Goal: Task Accomplishment & Management: Use online tool/utility

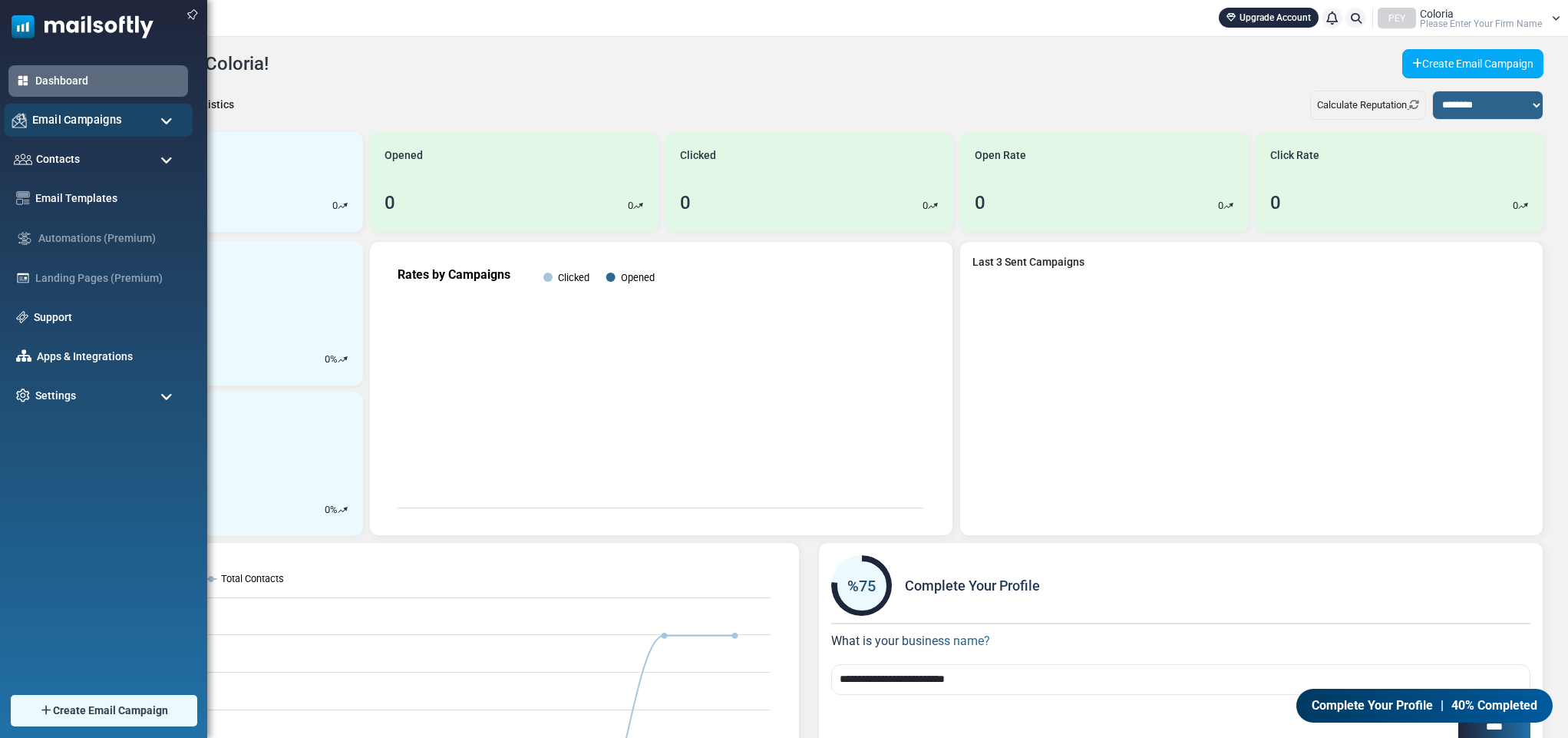
click at [106, 118] on span "Email Campaigns" at bounding box center [77, 119] width 89 height 17
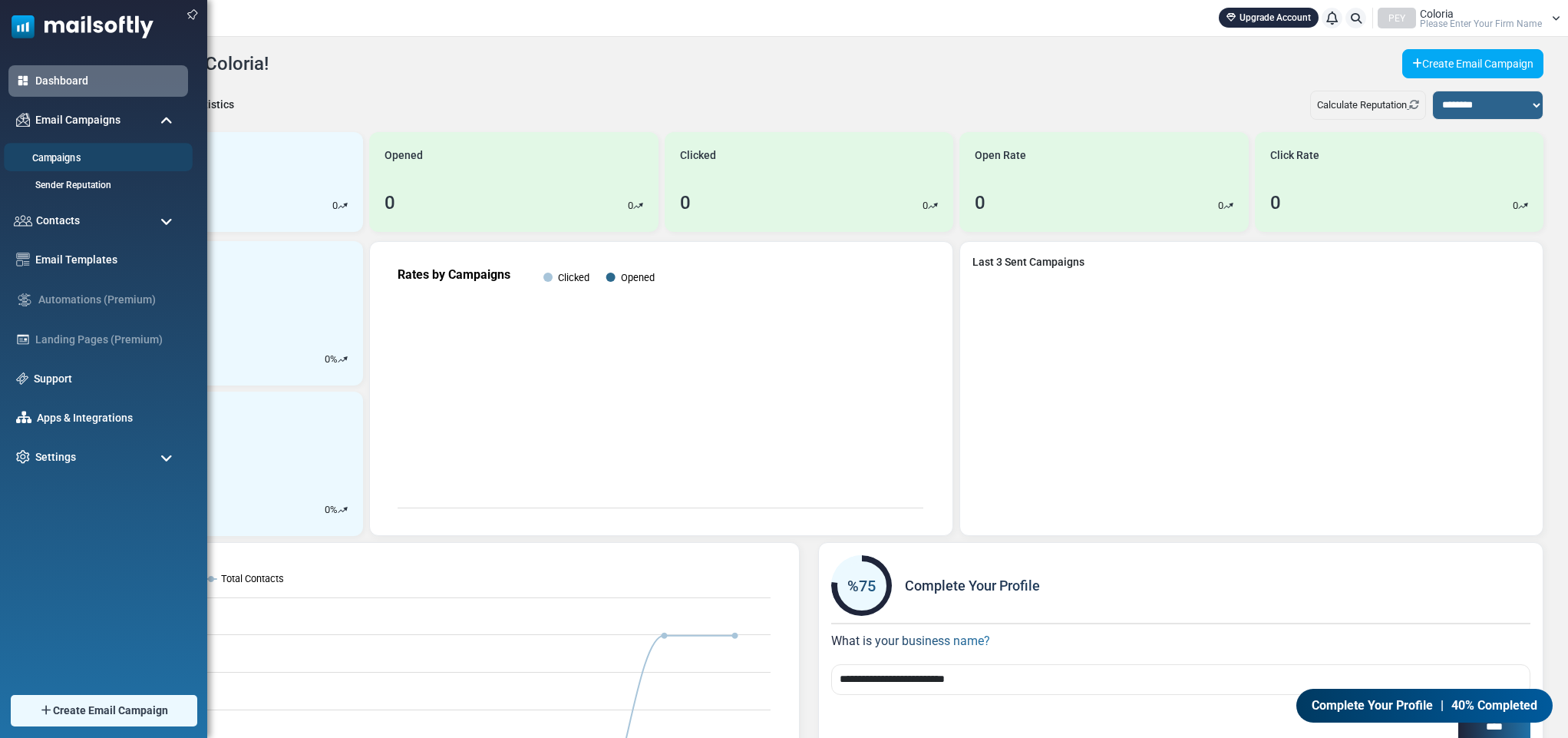
click at [60, 155] on link "Campaigns" at bounding box center [96, 158] width 184 height 15
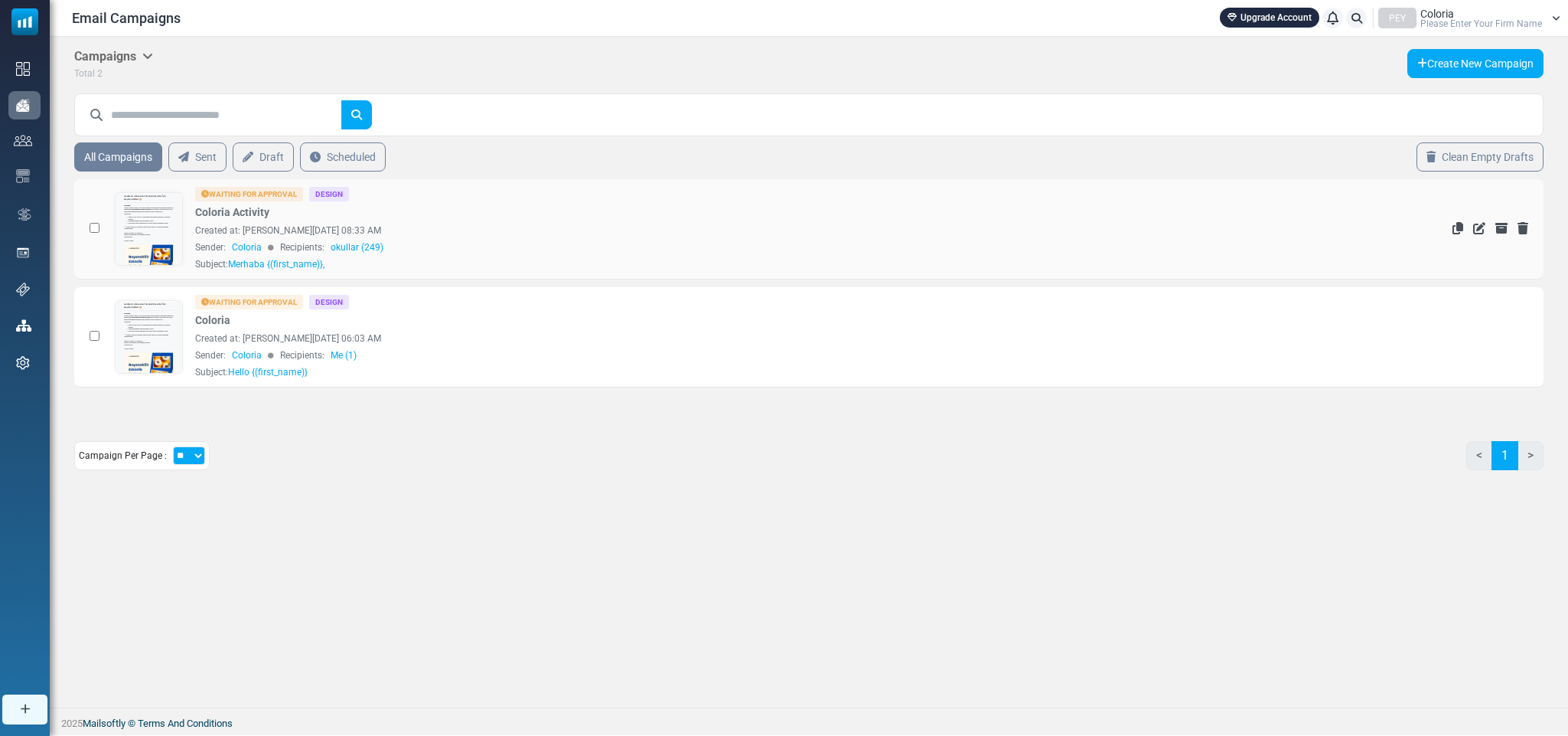
click at [552, 221] on div "Waiting for Approval Design Coloria Activity Created at: August 29, 2025 at 08:…" at bounding box center [683, 229] width 975 height 85
click at [1473, 230] on icon "Edit" at bounding box center [1479, 228] width 12 height 12
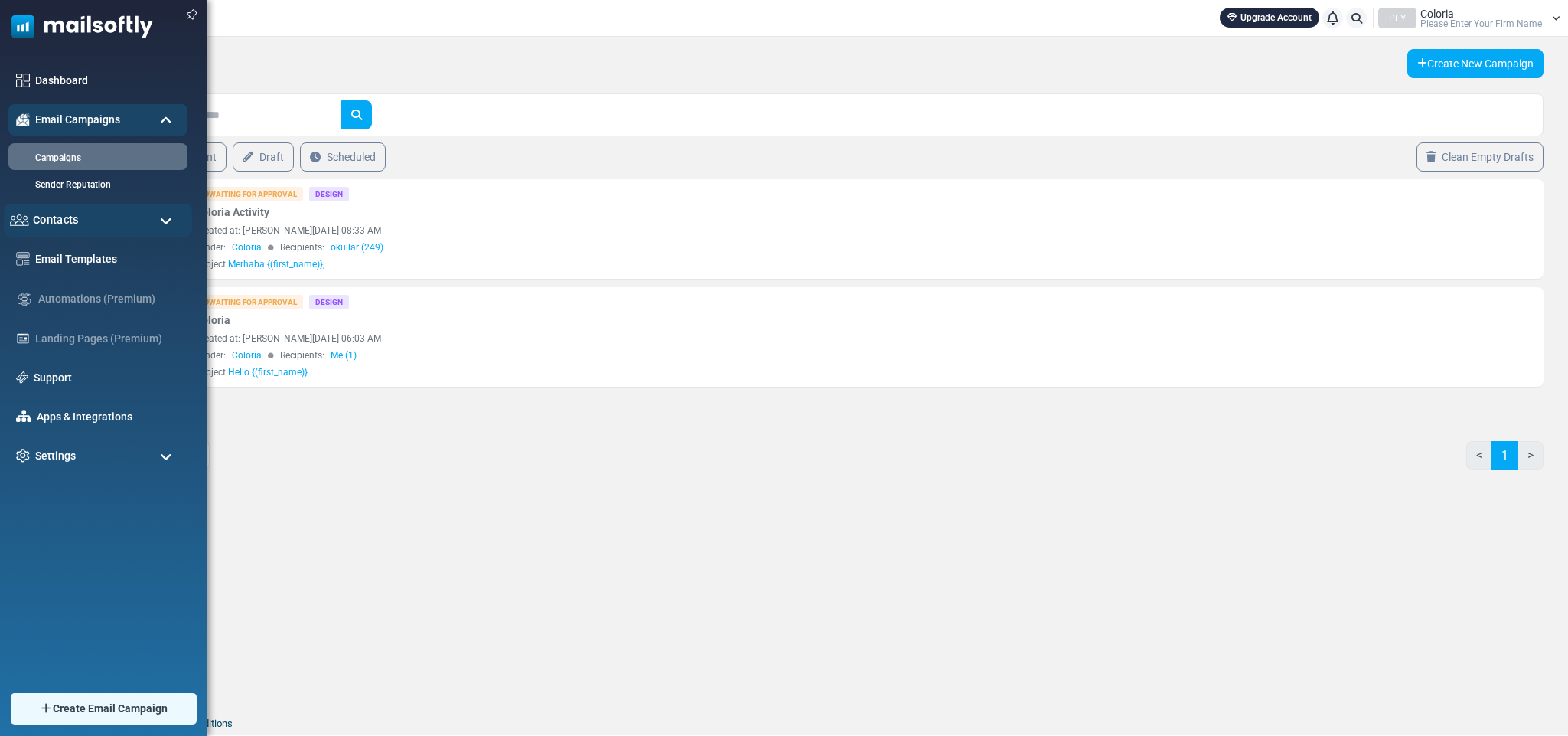
click at [58, 211] on span "Contacts" at bounding box center [55, 219] width 46 height 17
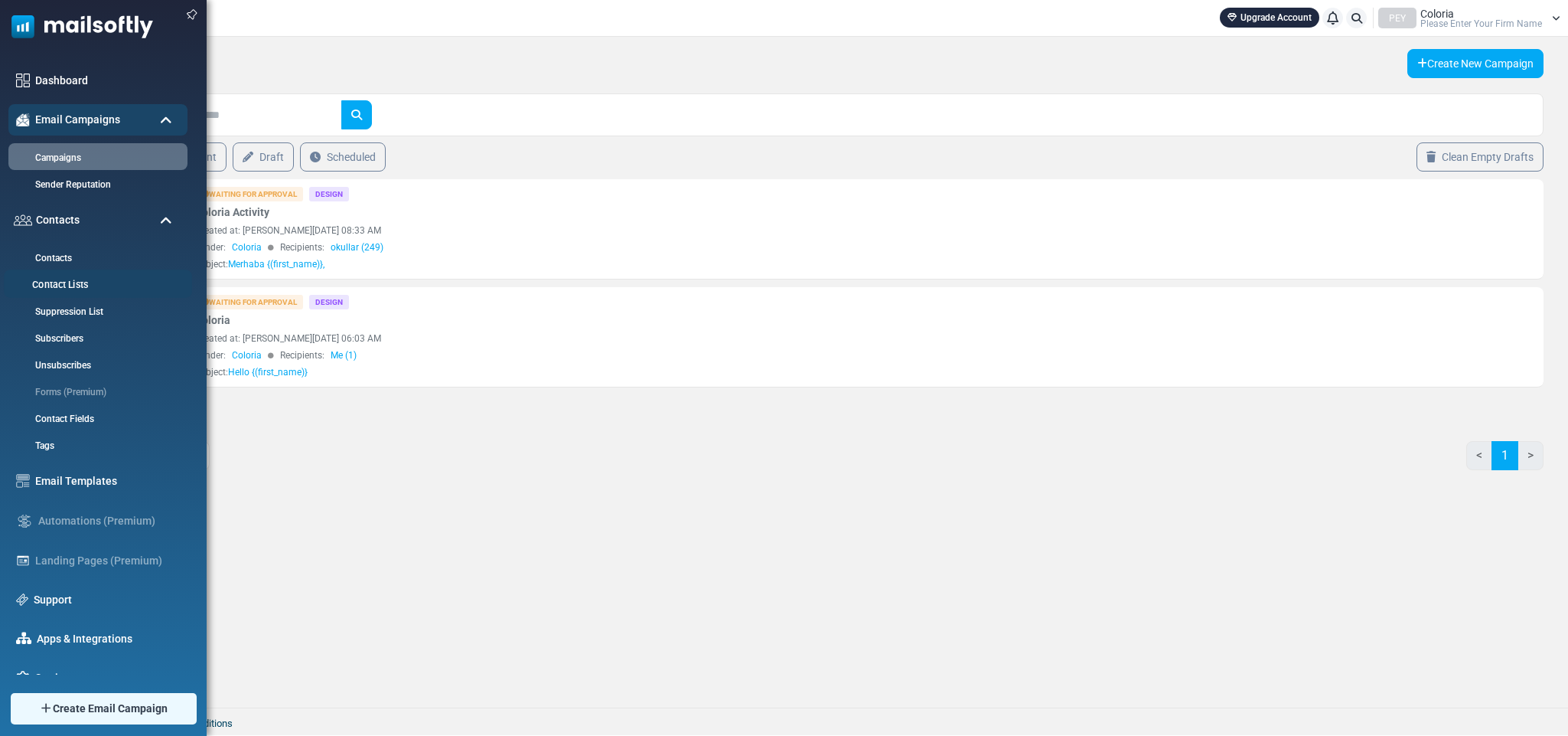
click at [74, 285] on link "Contact Lists" at bounding box center [96, 285] width 184 height 15
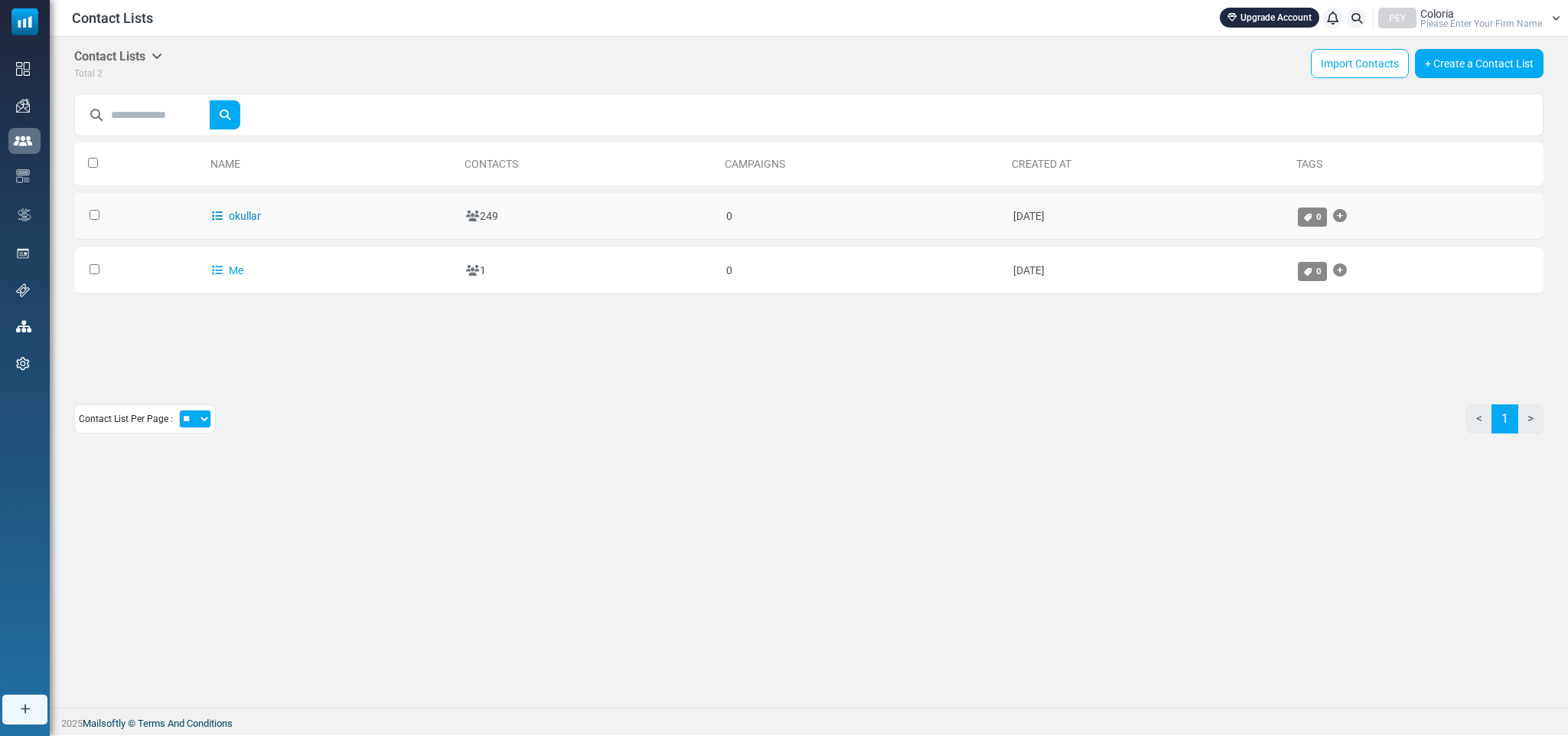
click at [253, 214] on link "okullar" at bounding box center [236, 216] width 49 height 12
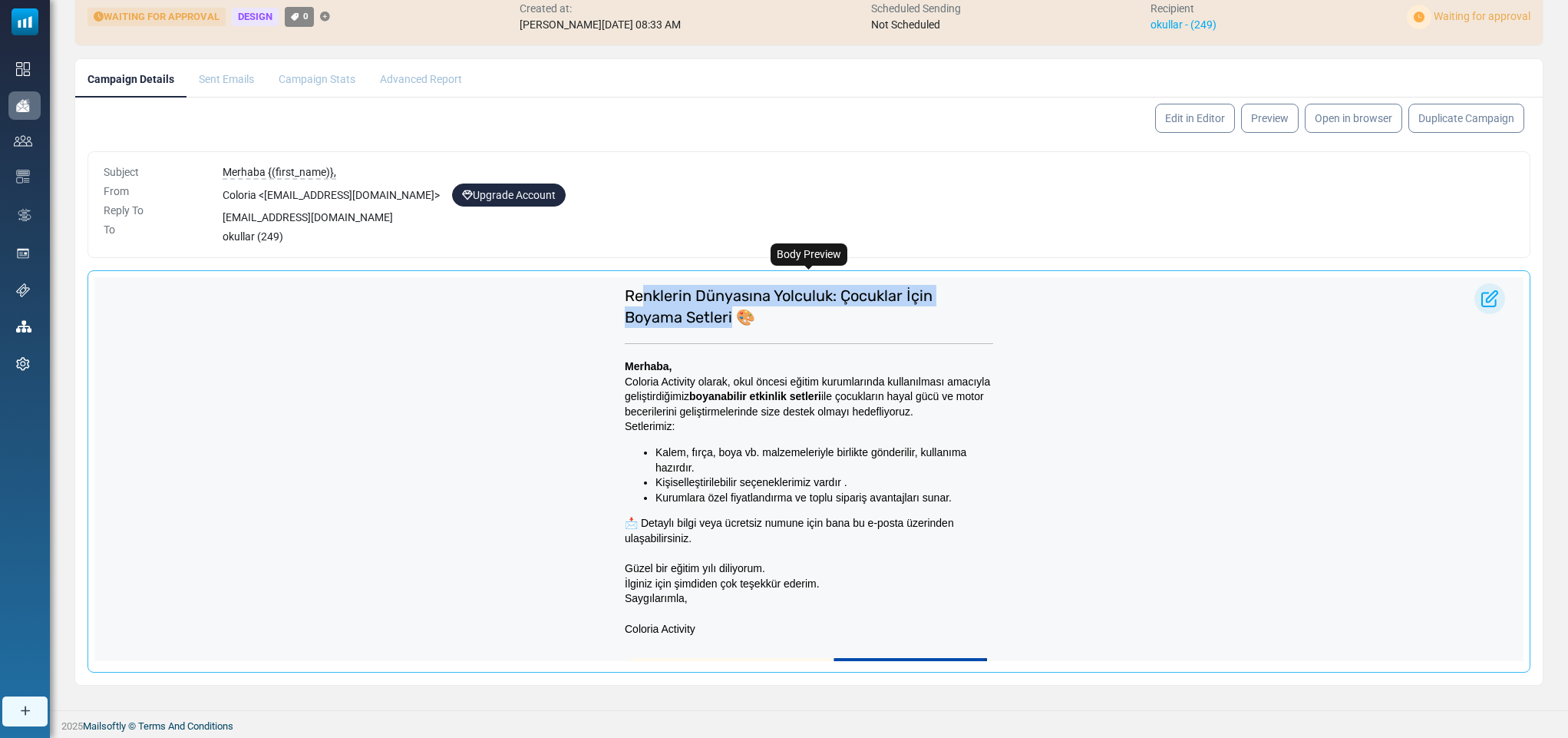
drag, startPoint x: 723, startPoint y: 320, endPoint x: 634, endPoint y: 298, distance: 91.7
click at [634, 298] on span "Renklerin Dünyasına Yolculuk: Çocuklar İçin Boyama Setleri 🎨" at bounding box center [778, 306] width 307 height 40
click at [617, 290] on td "Renklerin Dünyasına Yolculuk: Çocuklar İçin Boyama Setleri 🎨" at bounding box center [809, 306] width 384 height 59
drag, startPoint x: 619, startPoint y: 294, endPoint x: 759, endPoint y: 311, distance: 141.0
click at [759, 311] on h2 "Renklerin Dünyasına Yolculuk: Çocuklar İçin Boyama Setleri 🎨" at bounding box center [808, 307] width 368 height 43
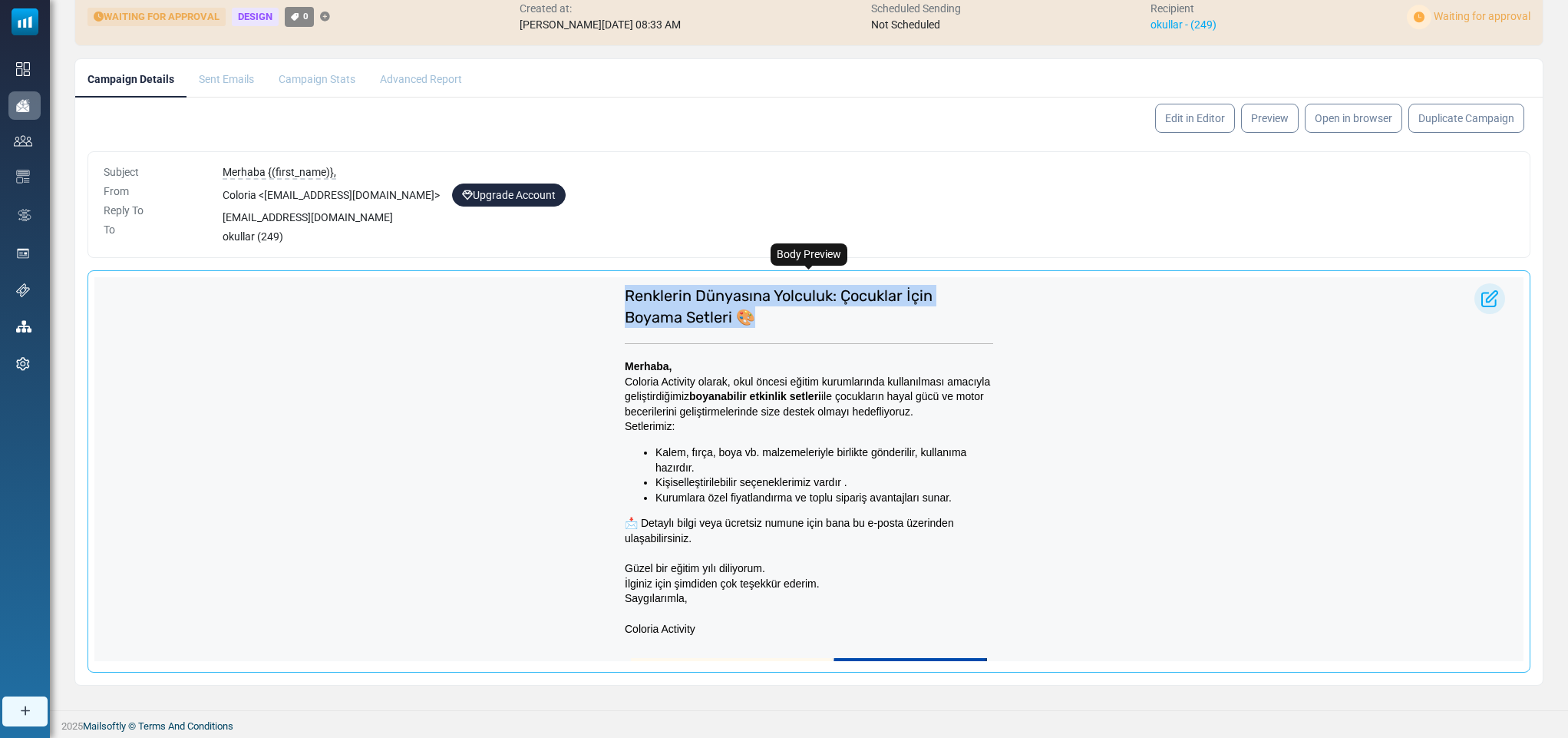
copy span "Renklerin Dünyasına Yolculuk: Çocuklar İçin Boyama Setleri 🎨"
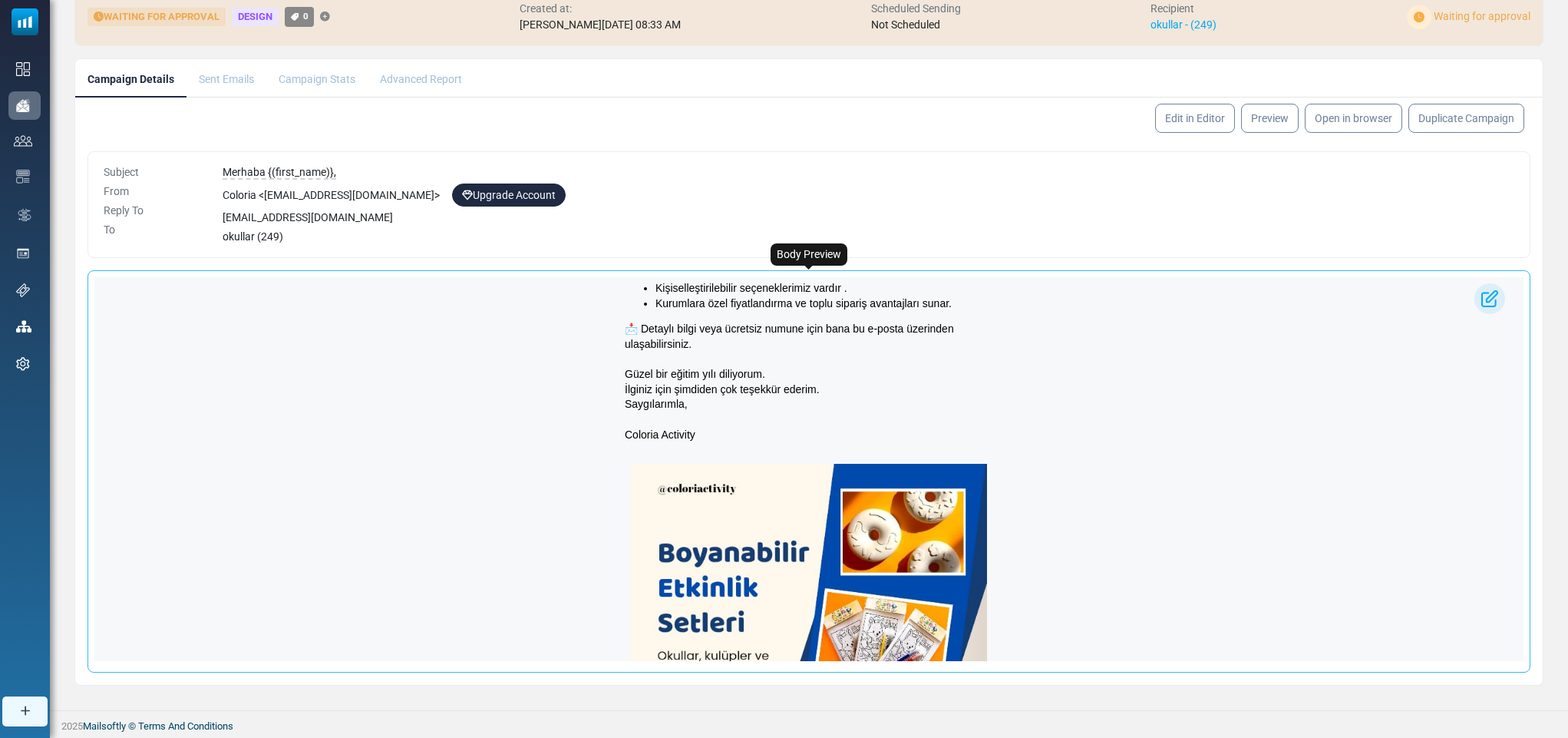
scroll to position [39, 0]
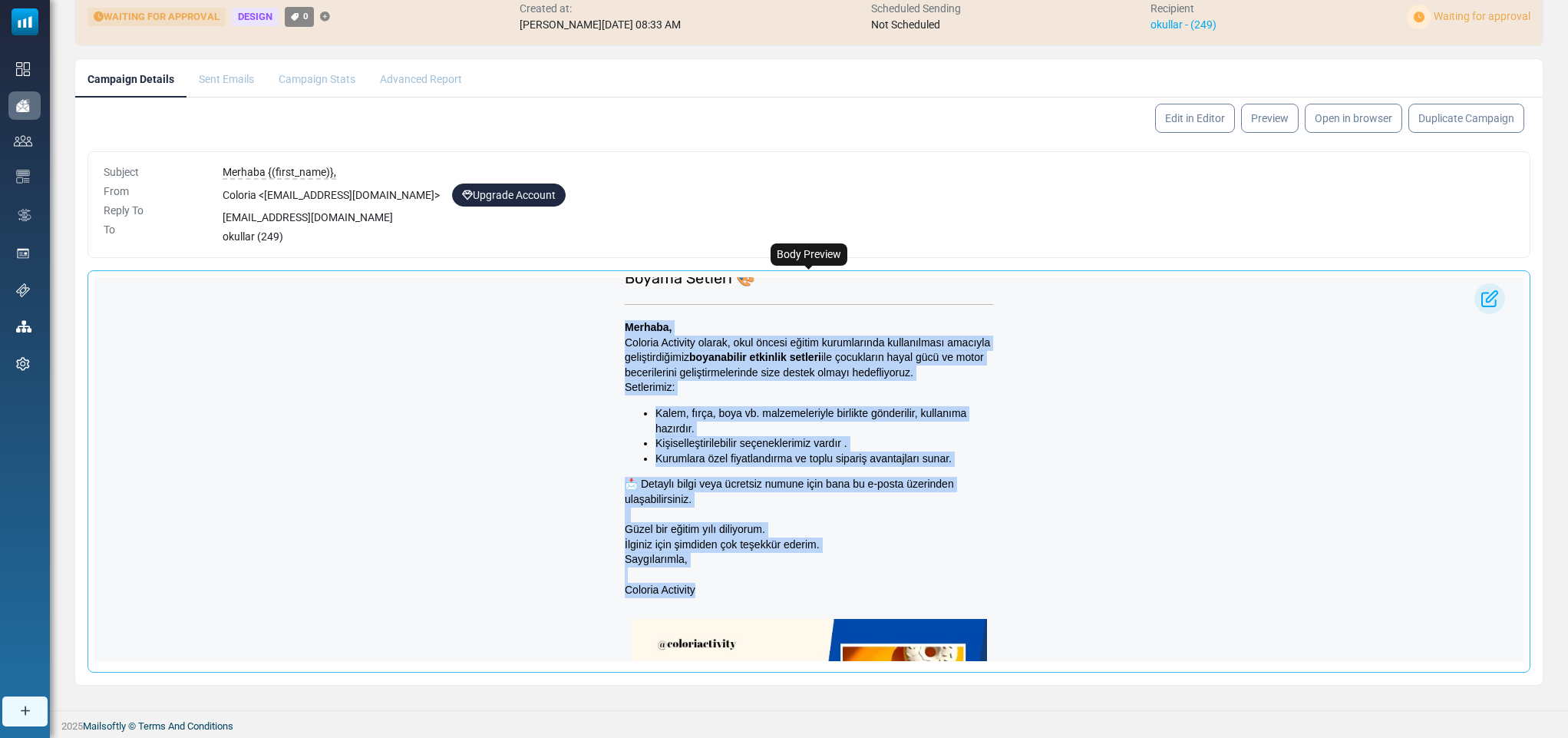
drag, startPoint x: 615, startPoint y: 369, endPoint x: 720, endPoint y: 593, distance: 247.4
click at [720, 593] on div "Merhaba, Coloria Activity olarak, okul öncesi eğitim kurumlarında kullanılması …" at bounding box center [808, 458] width 368 height 277
copy div "Merhaba, Coloria Activity olarak, okul öncesi eğitim kurumlarında kullanılması …"
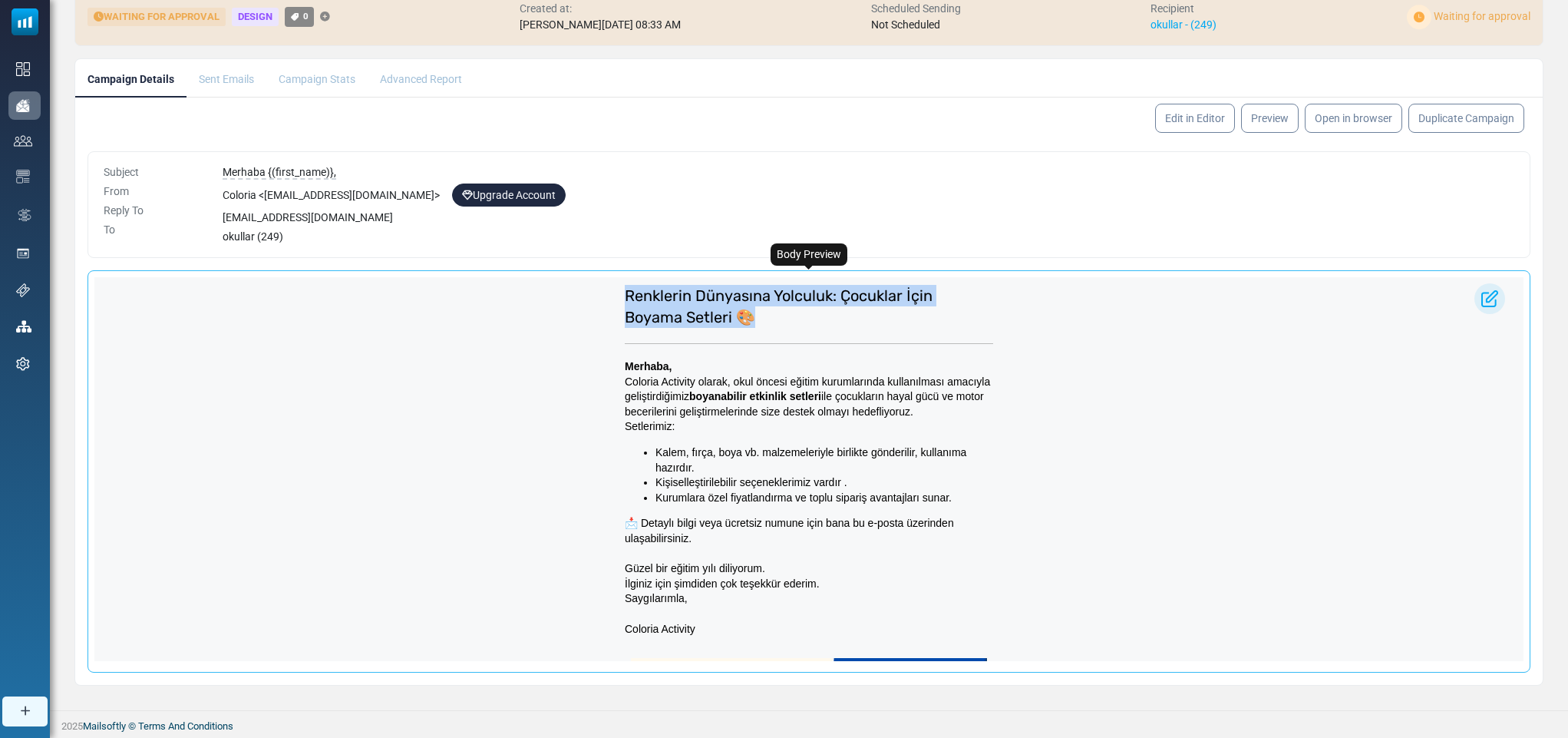
drag, startPoint x: 748, startPoint y: 317, endPoint x: 612, endPoint y: 296, distance: 137.6
click at [617, 296] on td "Renklerin Dünyasına Yolculuk: Çocuklar İçin Boyama Setleri 🎨" at bounding box center [809, 306] width 384 height 59
copy span "Renklerin Dünyasına Yolculuk: Çocuklar İçin Boyama Setleri 🎨"
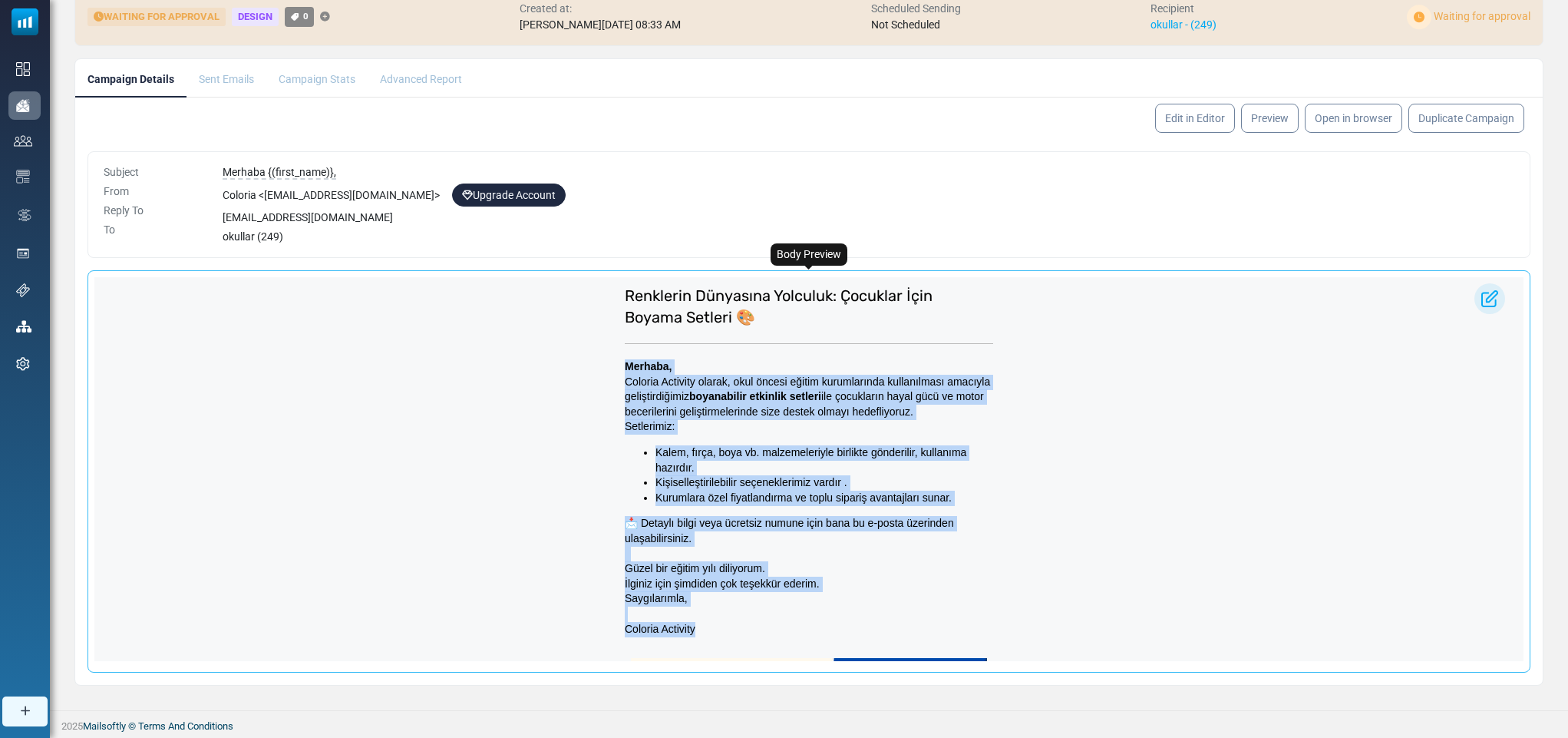
drag, startPoint x: 612, startPoint y: 367, endPoint x: 702, endPoint y: 628, distance: 276.1
click at [702, 628] on td "Merhaba, Coloria Activity olarak, okul öncesi eğitim kurumlarında kullanılması …" at bounding box center [809, 498] width 384 height 293
copy div "Merhaba, Coloria Activity olarak, okul öncesi eğitim kurumlarında kullanılması …"
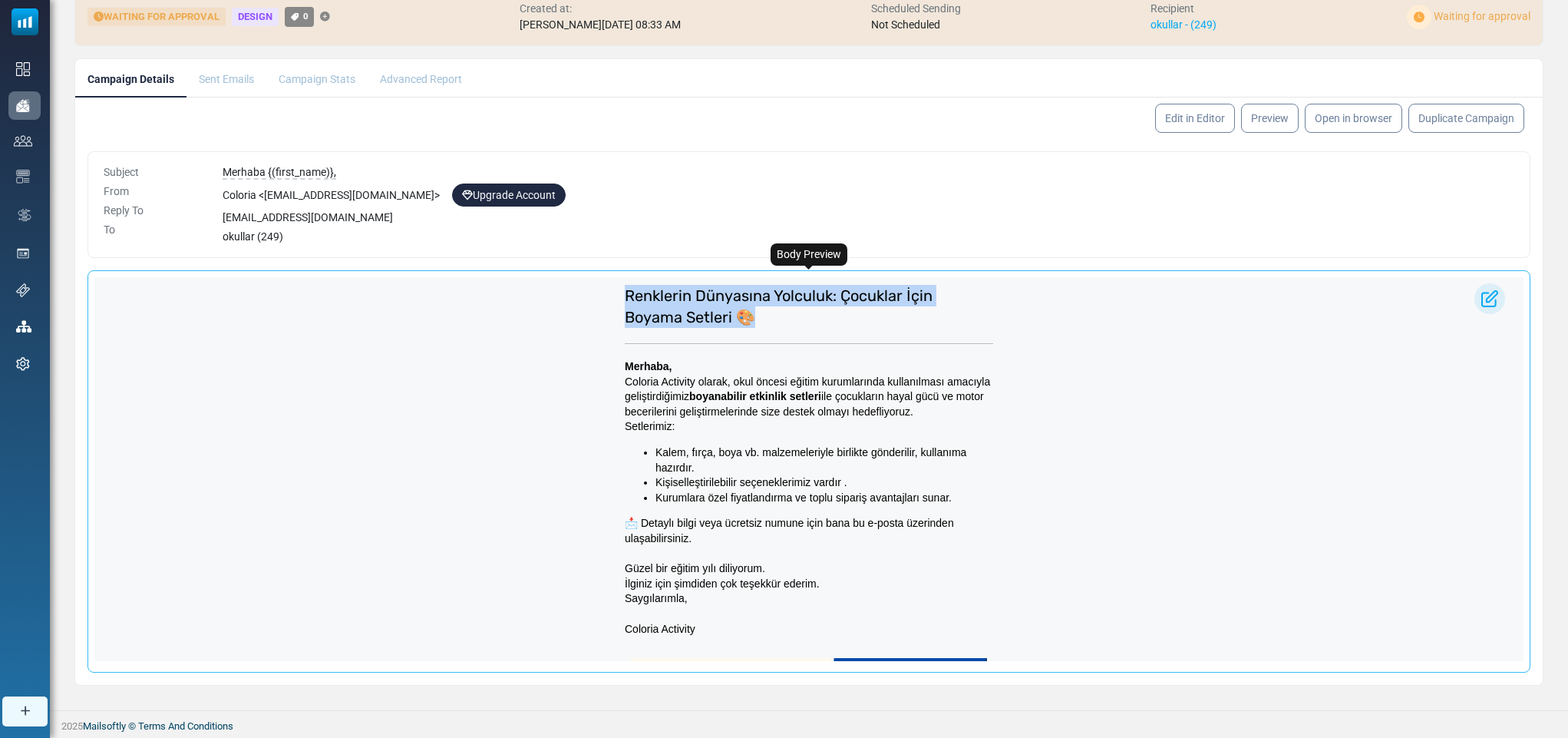
drag, startPoint x: 615, startPoint y: 291, endPoint x: 759, endPoint y: 314, distance: 145.8
click at [759, 314] on h2 "Renklerin Dünyasına Yolculuk: Çocuklar İçin Boyama Setleri 🎨" at bounding box center [808, 307] width 368 height 43
copy span "Renklerin Dünyasına Yolculuk: Çocuklar İçin Boyama Setleri 🎨"
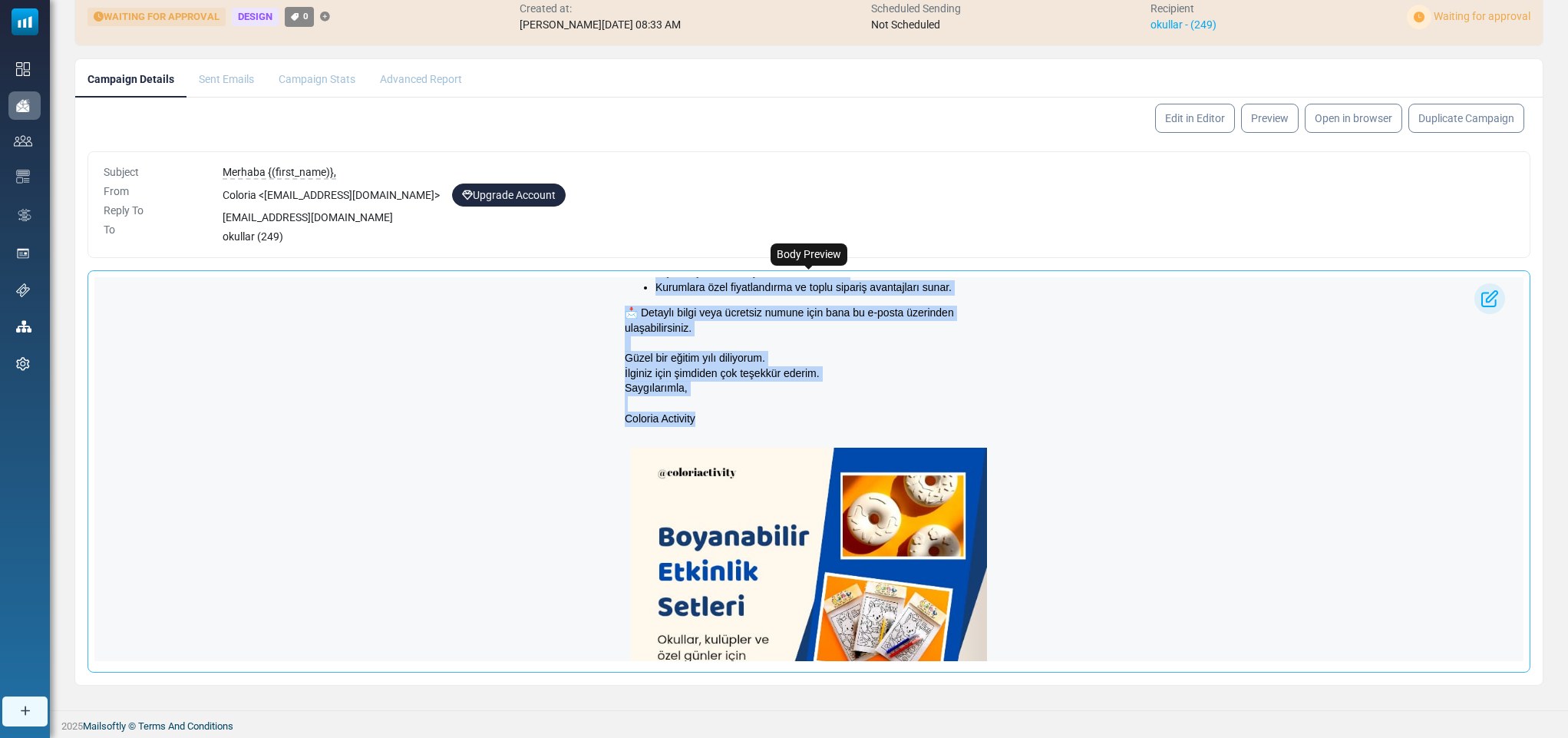
scroll to position [236, 0]
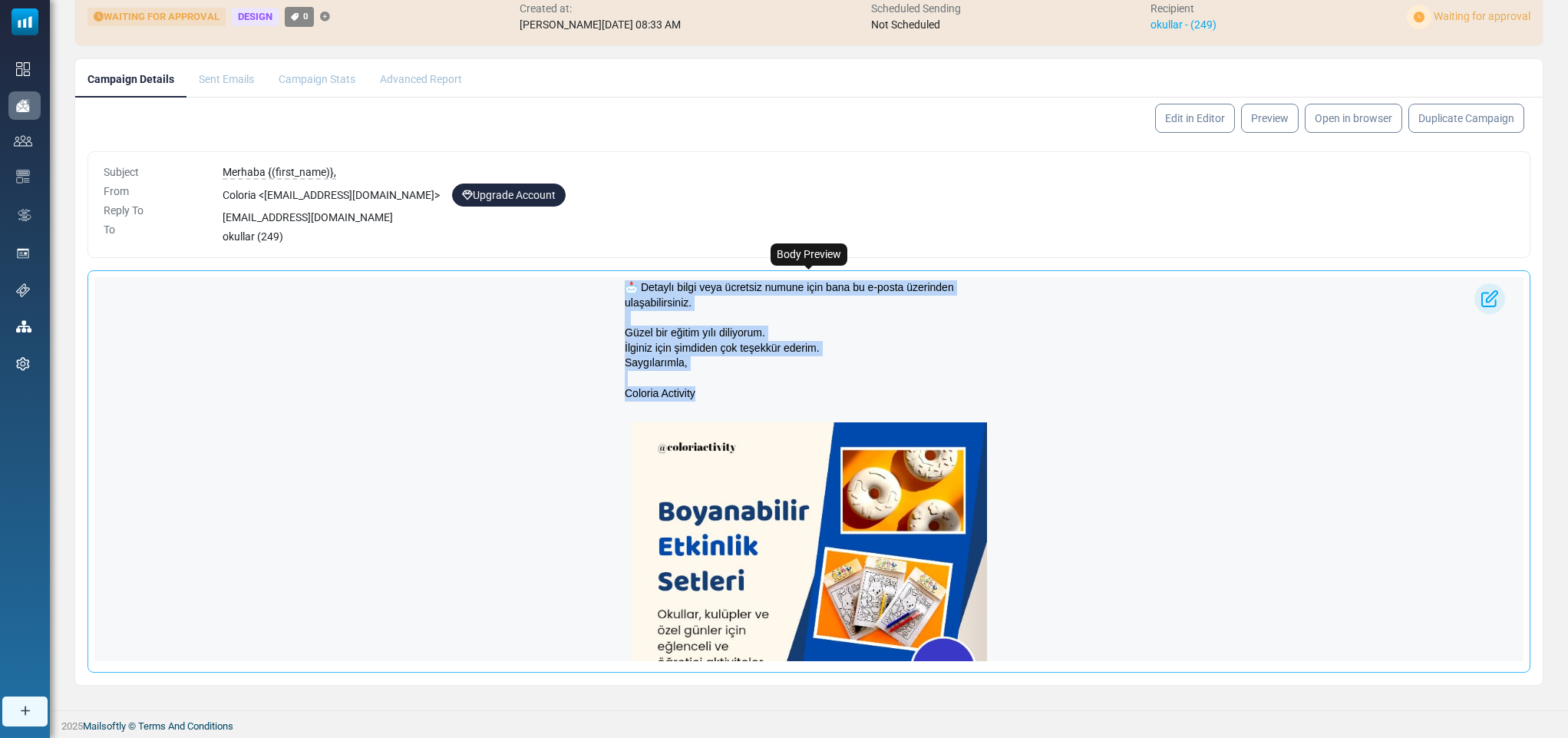
drag, startPoint x: 612, startPoint y: 361, endPoint x: 713, endPoint y: 390, distance: 105.1
click at [713, 390] on td "Merhaba, Coloria Activity olarak, okul öncesi eğitim kurumlarında kullanılması …" at bounding box center [809, 262] width 384 height 293
copy div "Merhaba, Coloria Activity olarak, okul öncesi eğitim kurumlarında kullanılması …"
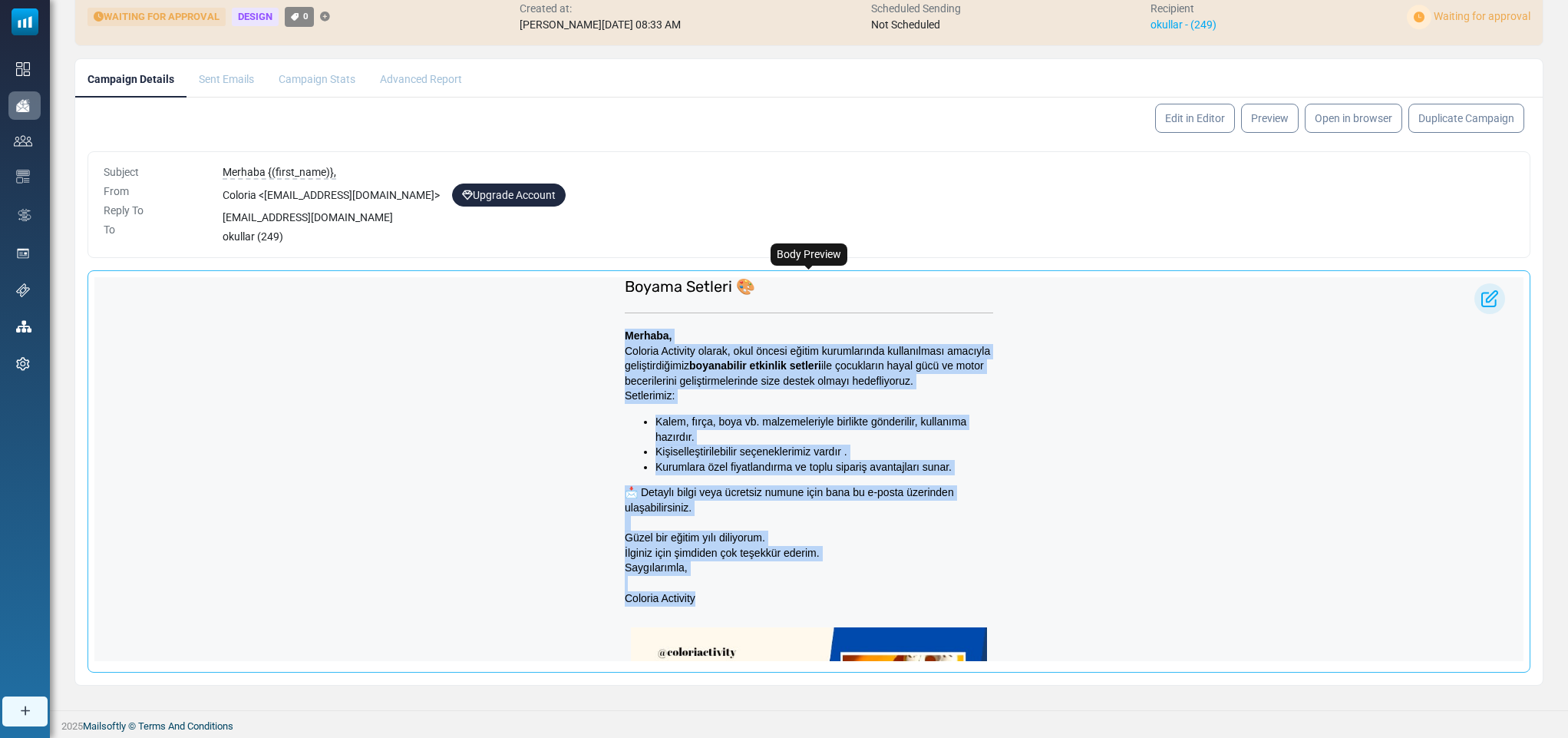
scroll to position [0, 0]
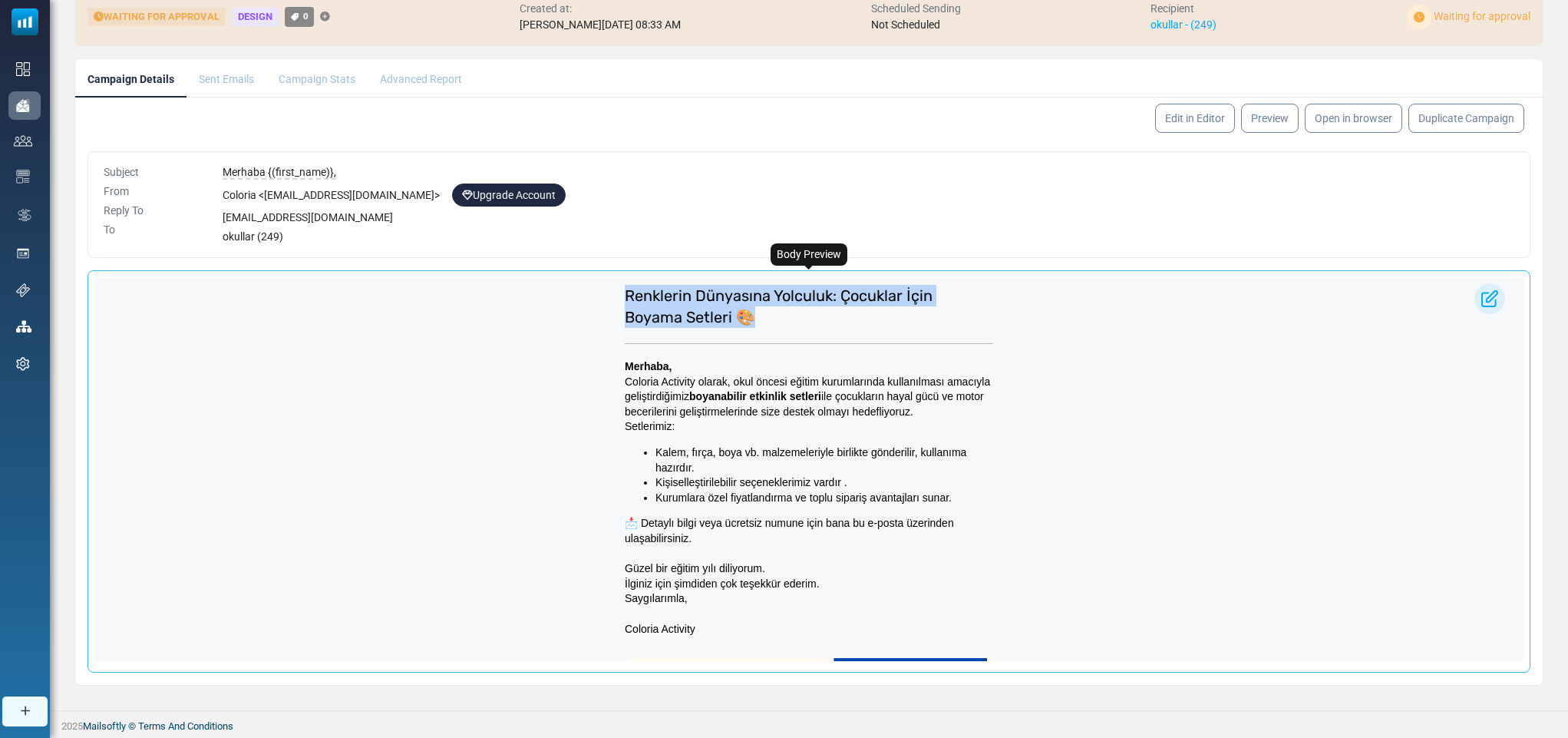
drag, startPoint x: 772, startPoint y: 307, endPoint x: 616, endPoint y: 296, distance: 156.4
click at [624, 296] on h2 "Renklerin Dünyasına Yolculuk: Çocuklar İçin Boyama Setleri 🎨" at bounding box center [808, 307] width 368 height 43
copy span "Renklerin Dünyasına Yolculuk: Çocuklar İçin Boyama Setleri 🎨"
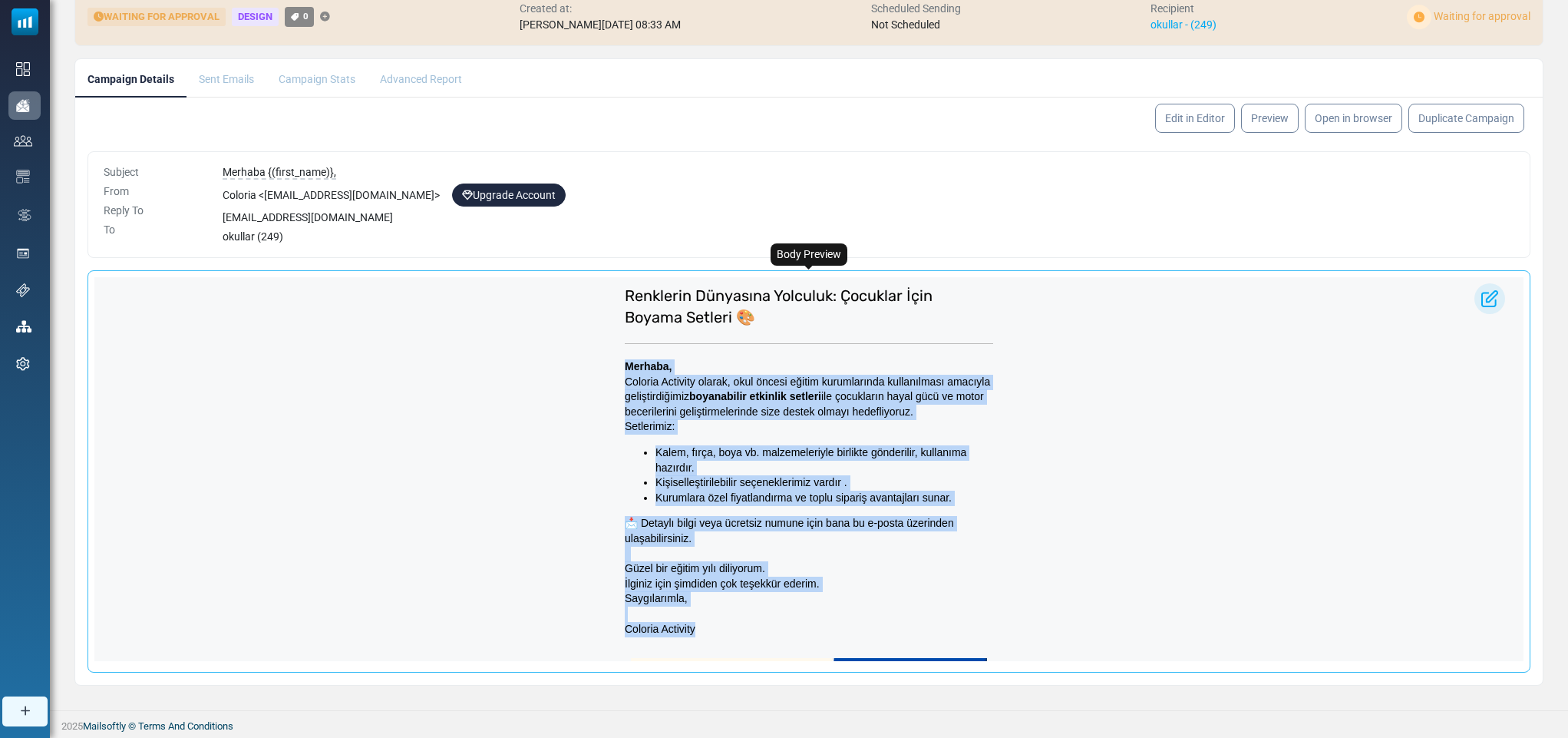
drag, startPoint x: 610, startPoint y: 358, endPoint x: 725, endPoint y: 630, distance: 295.3
click at [725, 630] on td "Merhaba, Coloria Activity olarak, okul öncesi eğitim kurumlarında kullanılması …" at bounding box center [809, 498] width 384 height 293
copy div "Merhaba, Coloria Activity olarak, okul öncesi eğitim kurumlarında kullanılması …"
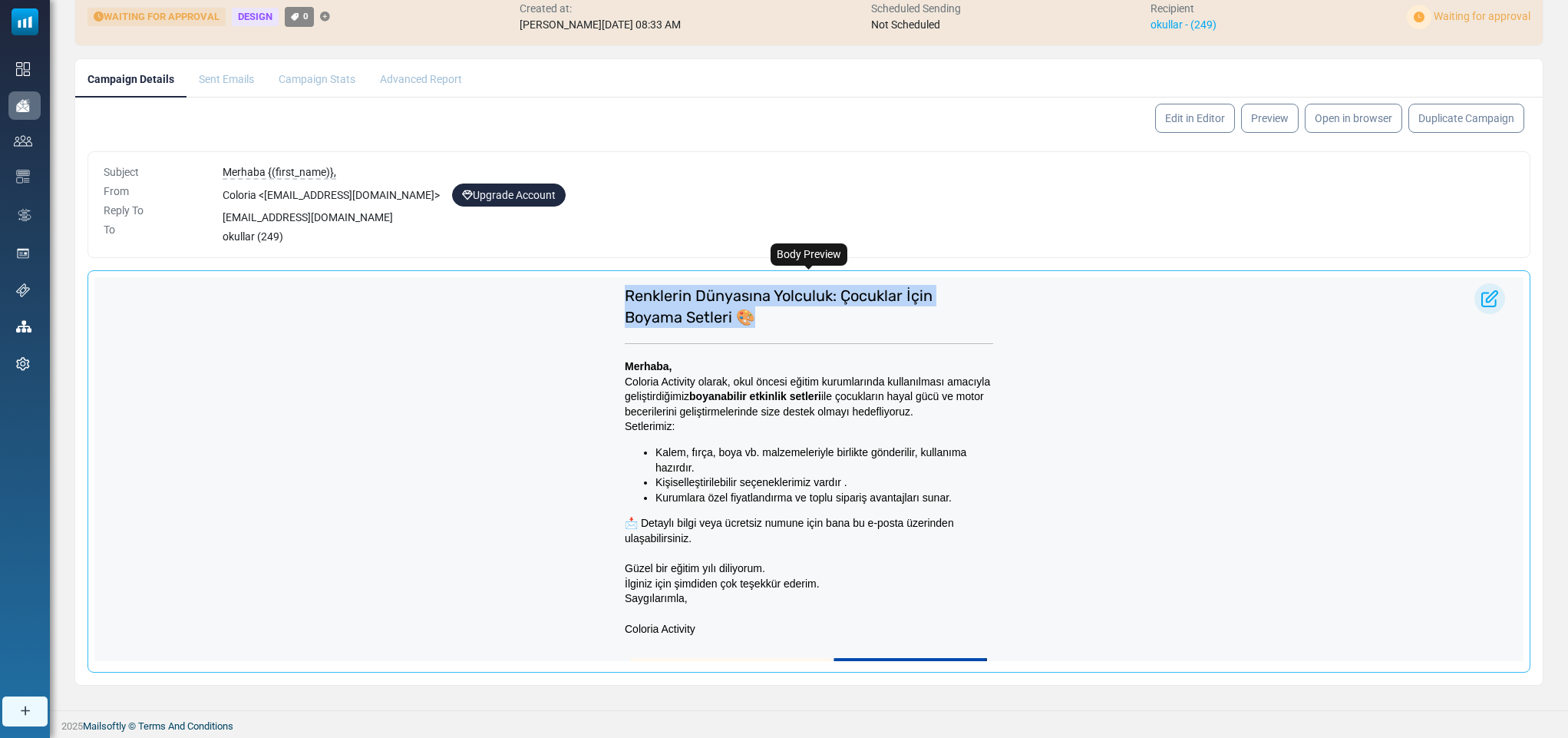
drag, startPoint x: 619, startPoint y: 296, endPoint x: 755, endPoint y: 321, distance: 138.3
click at [755, 321] on h2 "Renklerin Dünyasına Yolculuk: Çocuklar İçin Boyama Setleri 🎨" at bounding box center [808, 307] width 368 height 43
copy span "Renklerin Dünyasına Yolculuk: Çocuklar İçin Boyama Setleri 🎨"
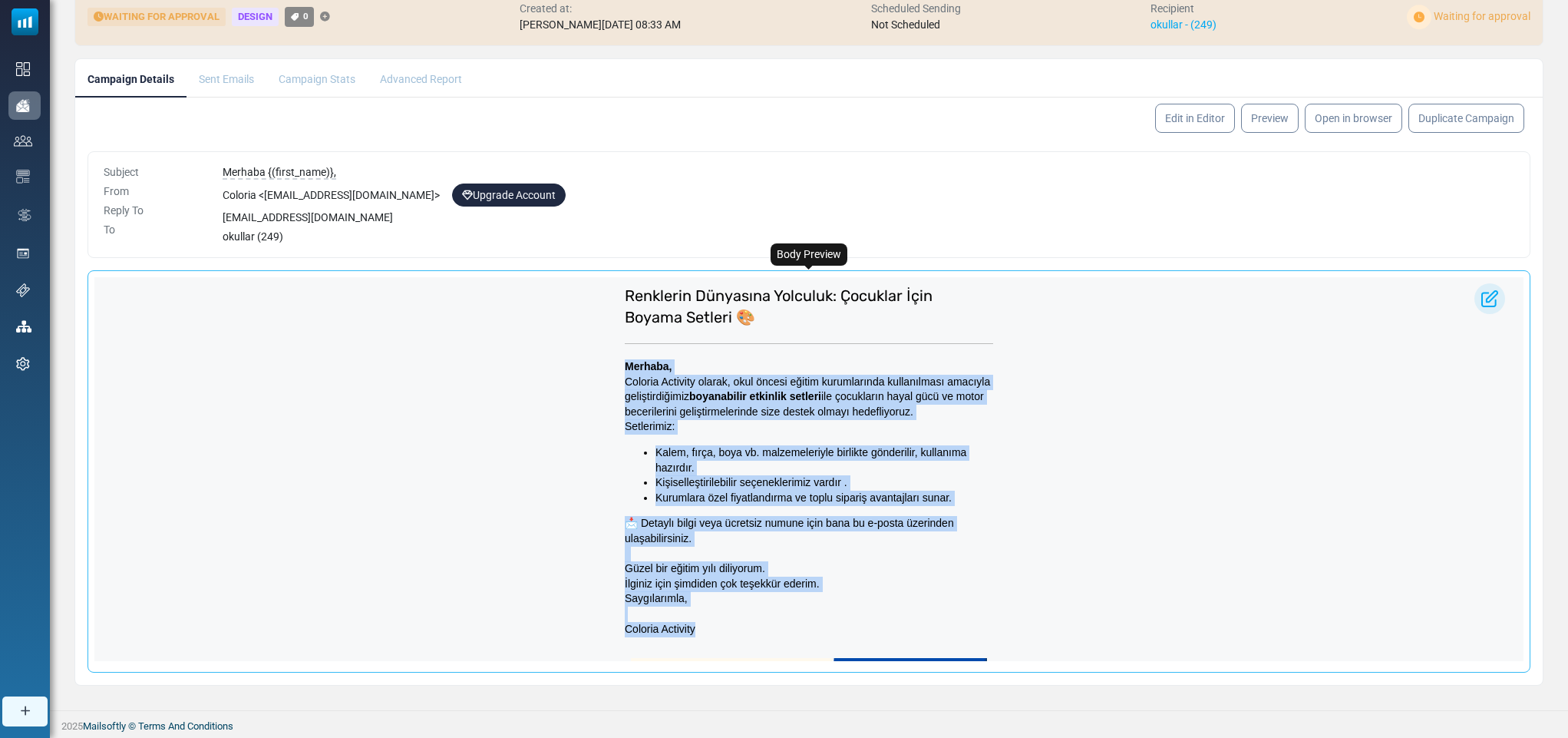
drag, startPoint x: 616, startPoint y: 362, endPoint x: 695, endPoint y: 628, distance: 277.5
click at [695, 628] on div "Merhaba, Coloria Activity olarak, okul öncesi eğitim kurumlarında kullanılması …" at bounding box center [808, 497] width 368 height 277
copy div "Merhaba, Coloria Activity olarak, okul öncesi eğitim kurumlarında kullanılması …"
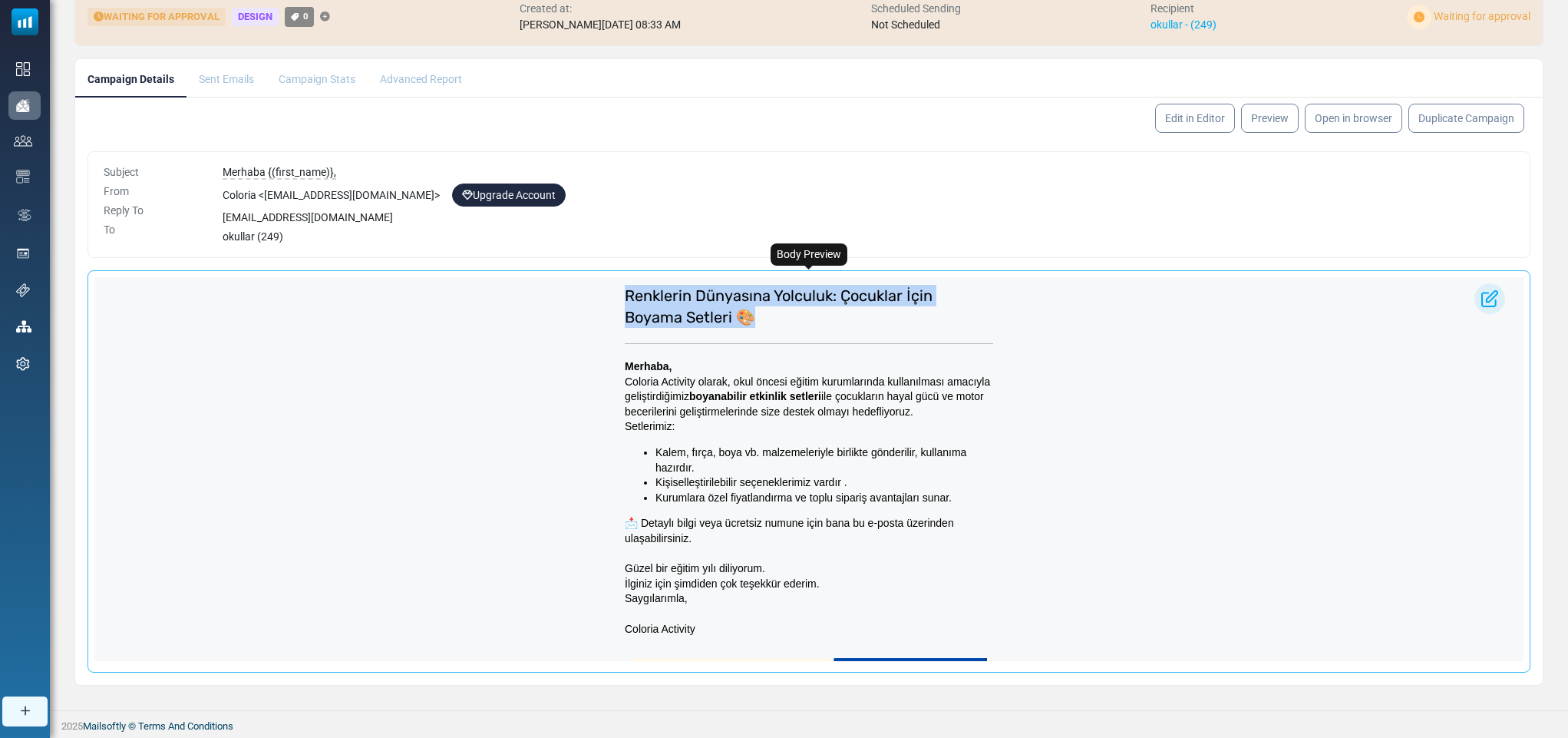
drag, startPoint x: 753, startPoint y: 315, endPoint x: 616, endPoint y: 292, distance: 138.9
click at [624, 292] on h2 "Renklerin Dünyasına Yolculuk: Çocuklar İçin Boyama Setleri 🎨" at bounding box center [808, 307] width 368 height 43
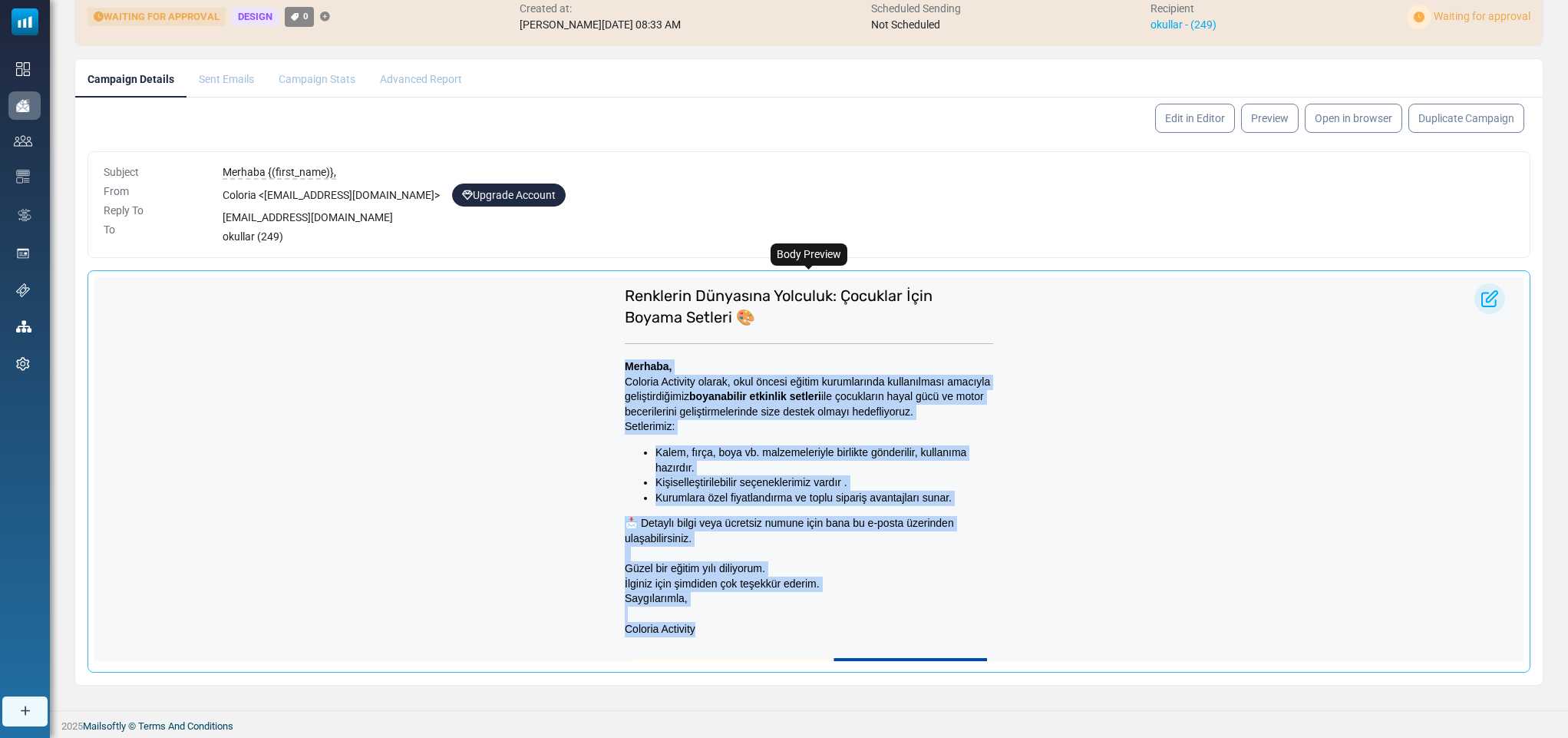
drag, startPoint x: 642, startPoint y: 400, endPoint x: 703, endPoint y: 622, distance: 230.2
click at [703, 622] on td "Merhaba, Coloria Activity olarak, okul öncesi eğitim kurumlarında kullanılması …" at bounding box center [809, 498] width 384 height 293
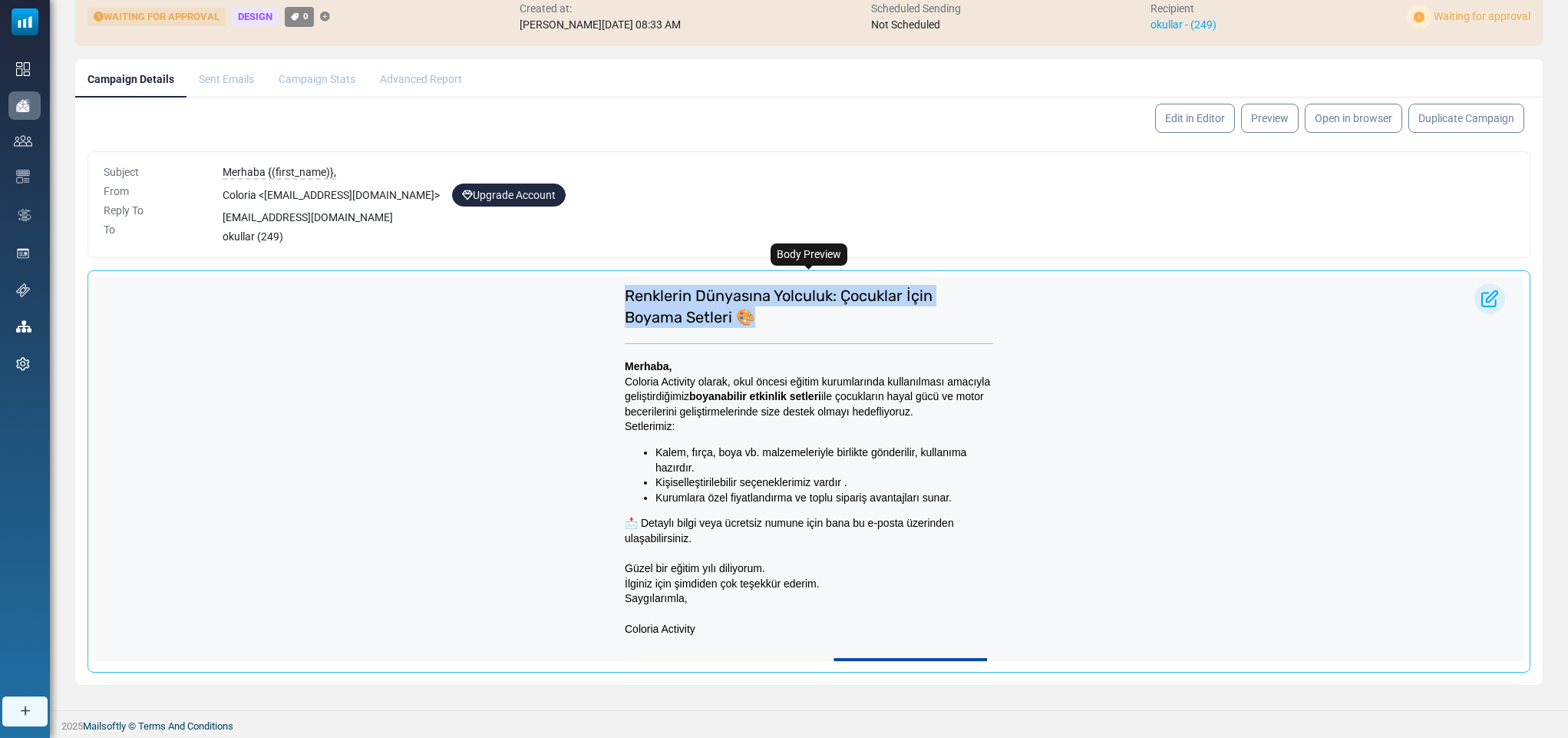
drag, startPoint x: 612, startPoint y: 295, endPoint x: 755, endPoint y: 326, distance: 146.3
click at [755, 326] on td "Renklerin Dünyasına Yolculuk: Çocuklar İçin Boyama Setleri 🎨" at bounding box center [809, 306] width 384 height 59
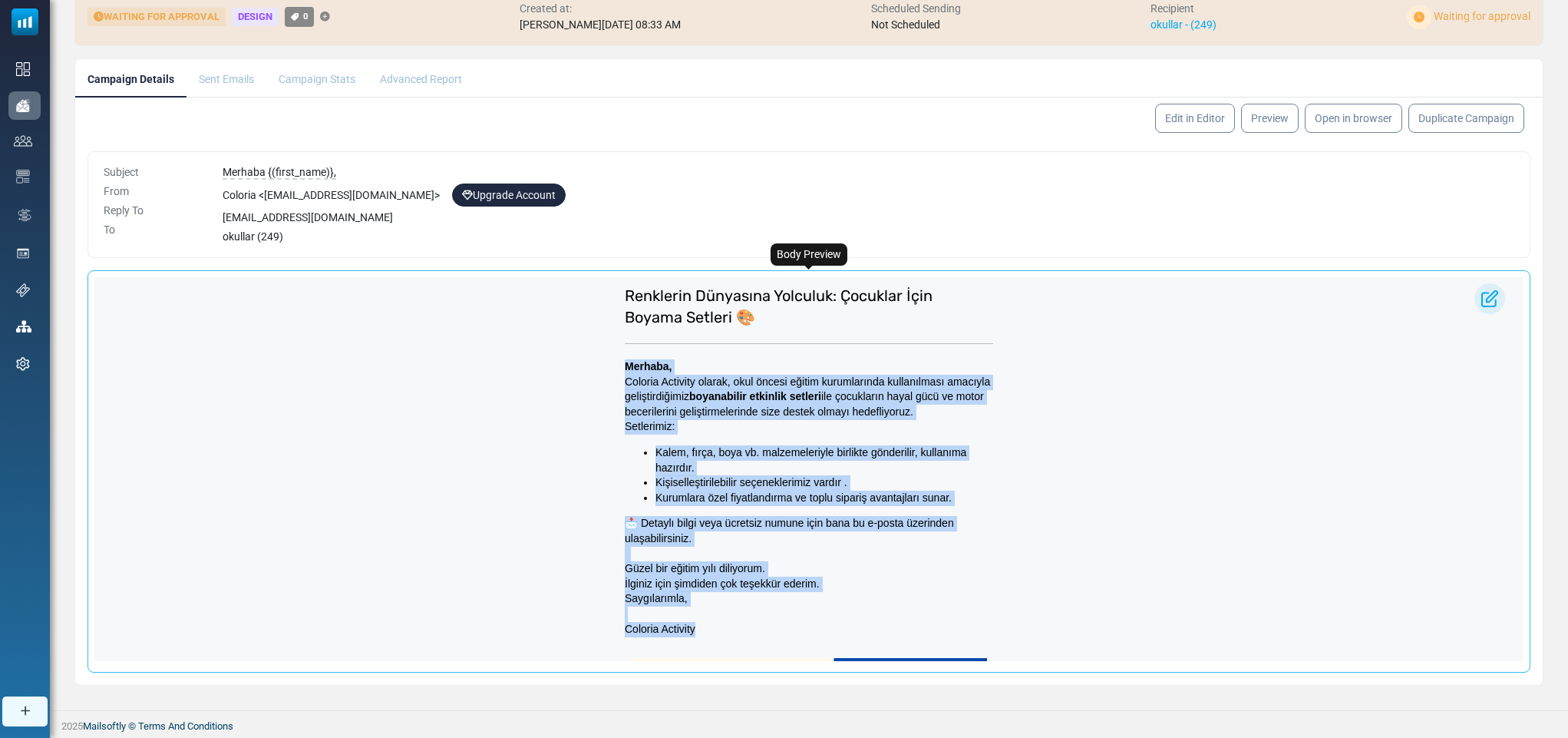
drag, startPoint x: 612, startPoint y: 362, endPoint x: 692, endPoint y: 629, distance: 278.7
click at [692, 629] on td "Merhaba, Coloria Activity olarak, okul öncesi eğitim kurumlarında kullanılması …" at bounding box center [809, 498] width 384 height 293
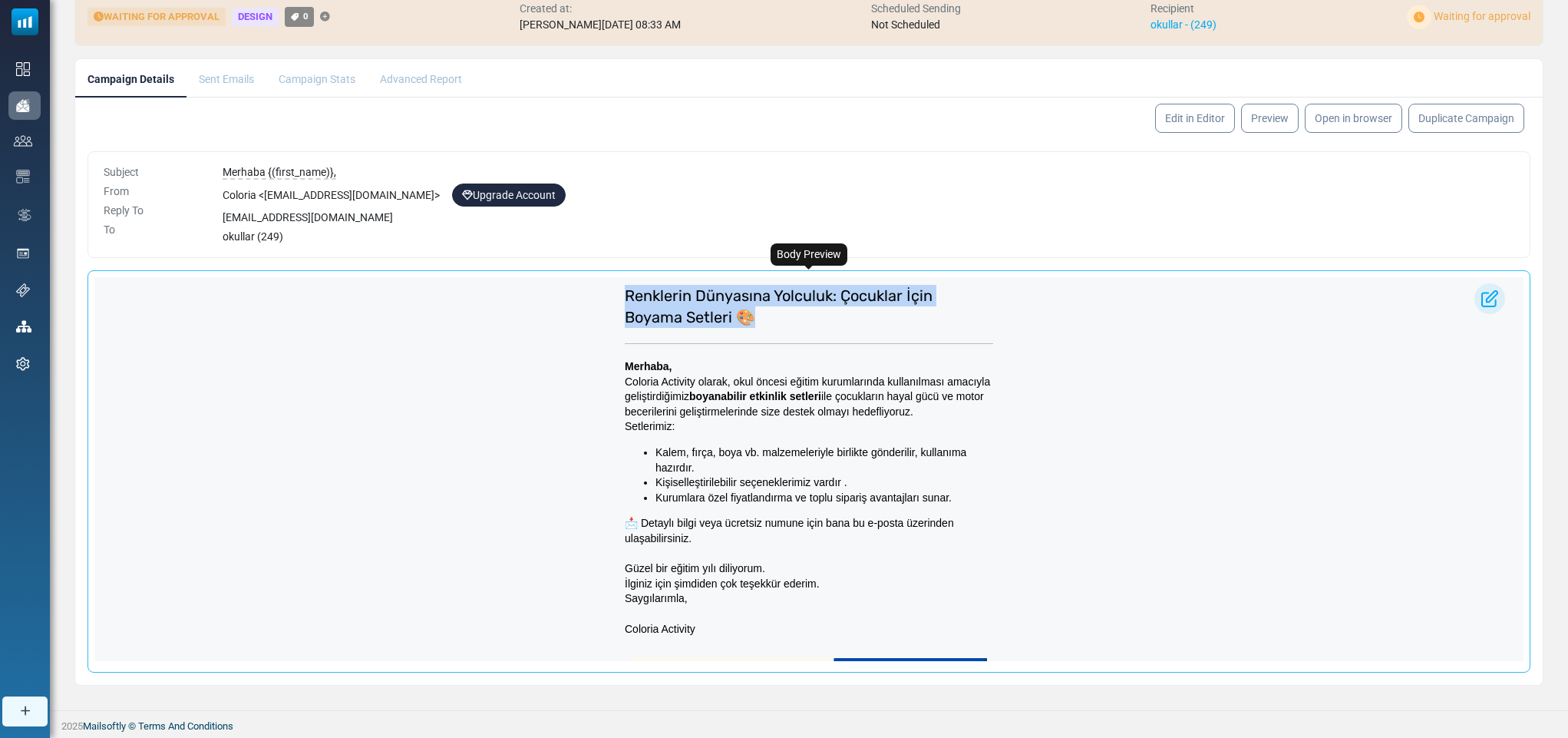
drag, startPoint x: 614, startPoint y: 289, endPoint x: 734, endPoint y: 339, distance: 130.0
click at [734, 339] on div "Renklerin Dünyasına Yolculuk: Çocuklar İçin Boyama Setleri 🎨 Merhaba, Coloria A…" at bounding box center [809, 652] width 384 height 751
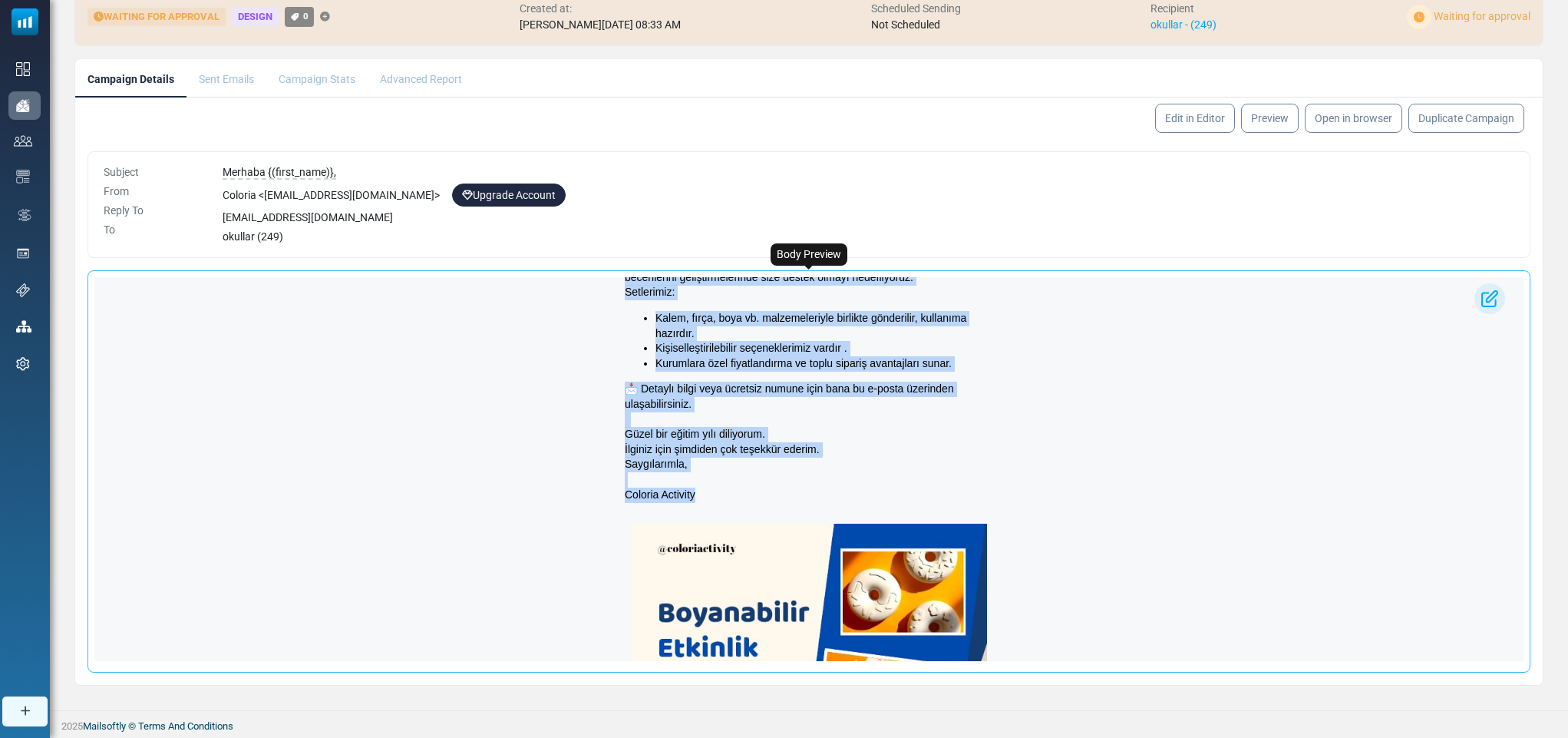
scroll to position [194, 0]
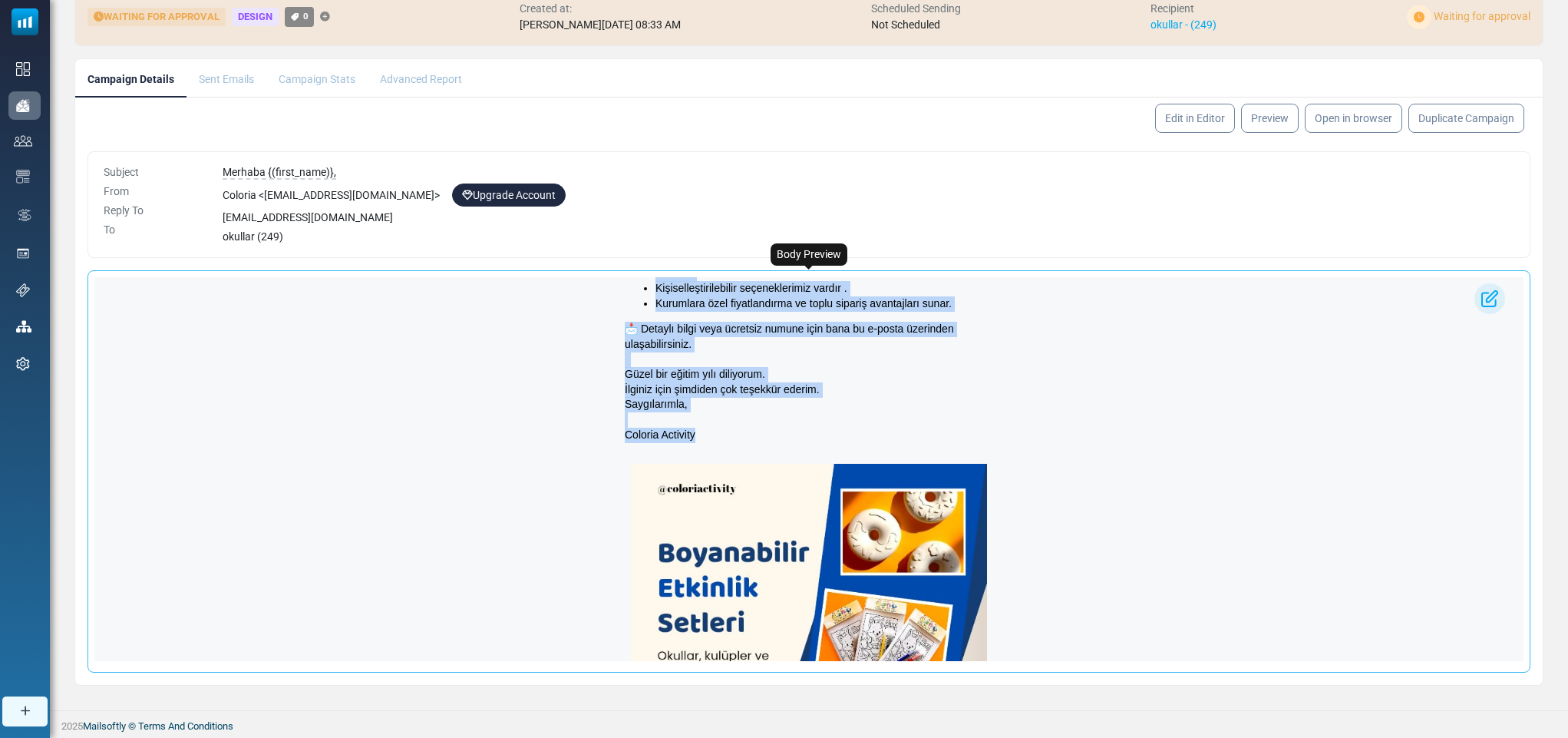
drag, startPoint x: 615, startPoint y: 362, endPoint x: 711, endPoint y: 475, distance: 148.3
click at [711, 475] on div "Renklerin Dünyasına Yolculuk: Çocuklar İçin Boyama Setleri 🎨 Merhaba, Coloria A…" at bounding box center [809, 458] width 384 height 751
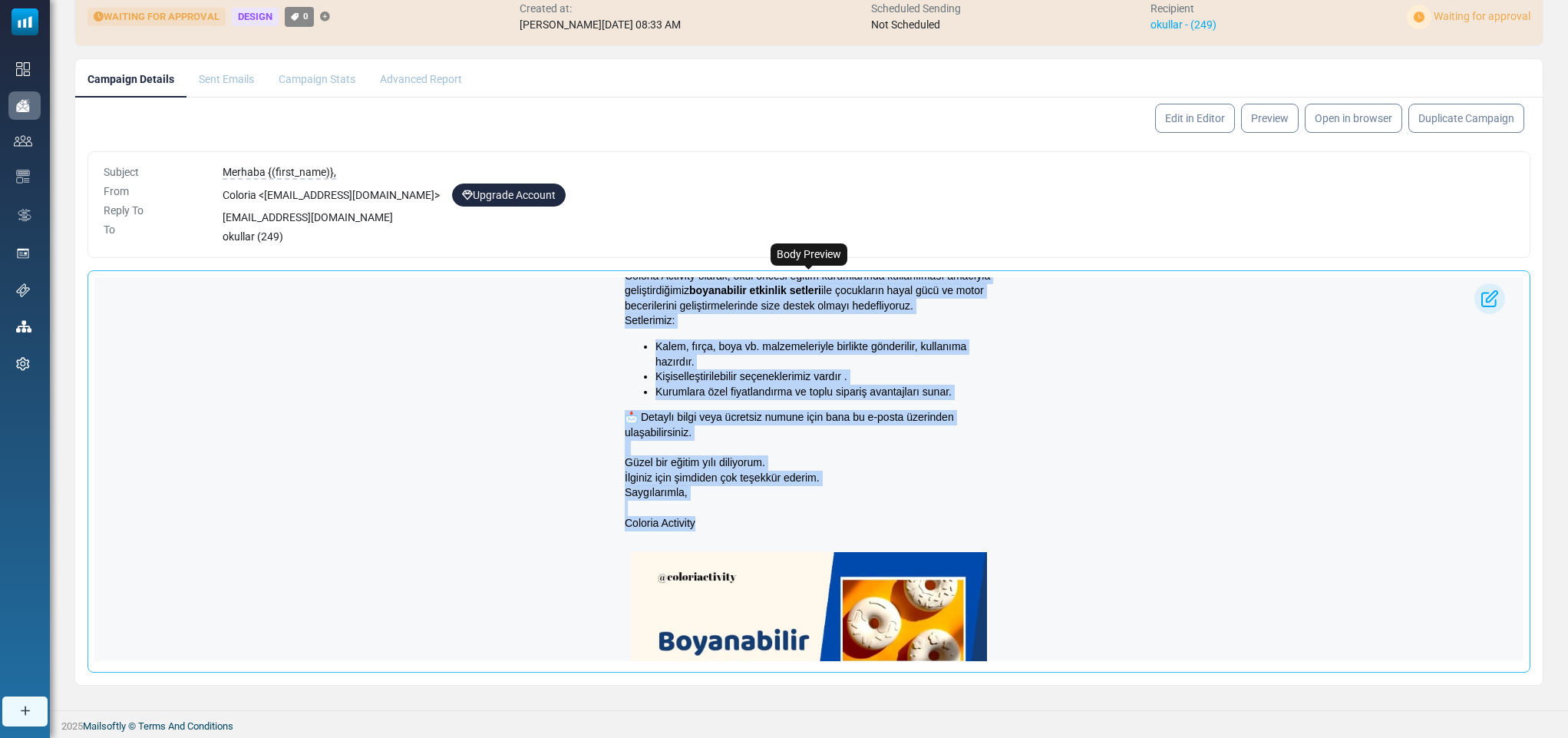
scroll to position [0, 0]
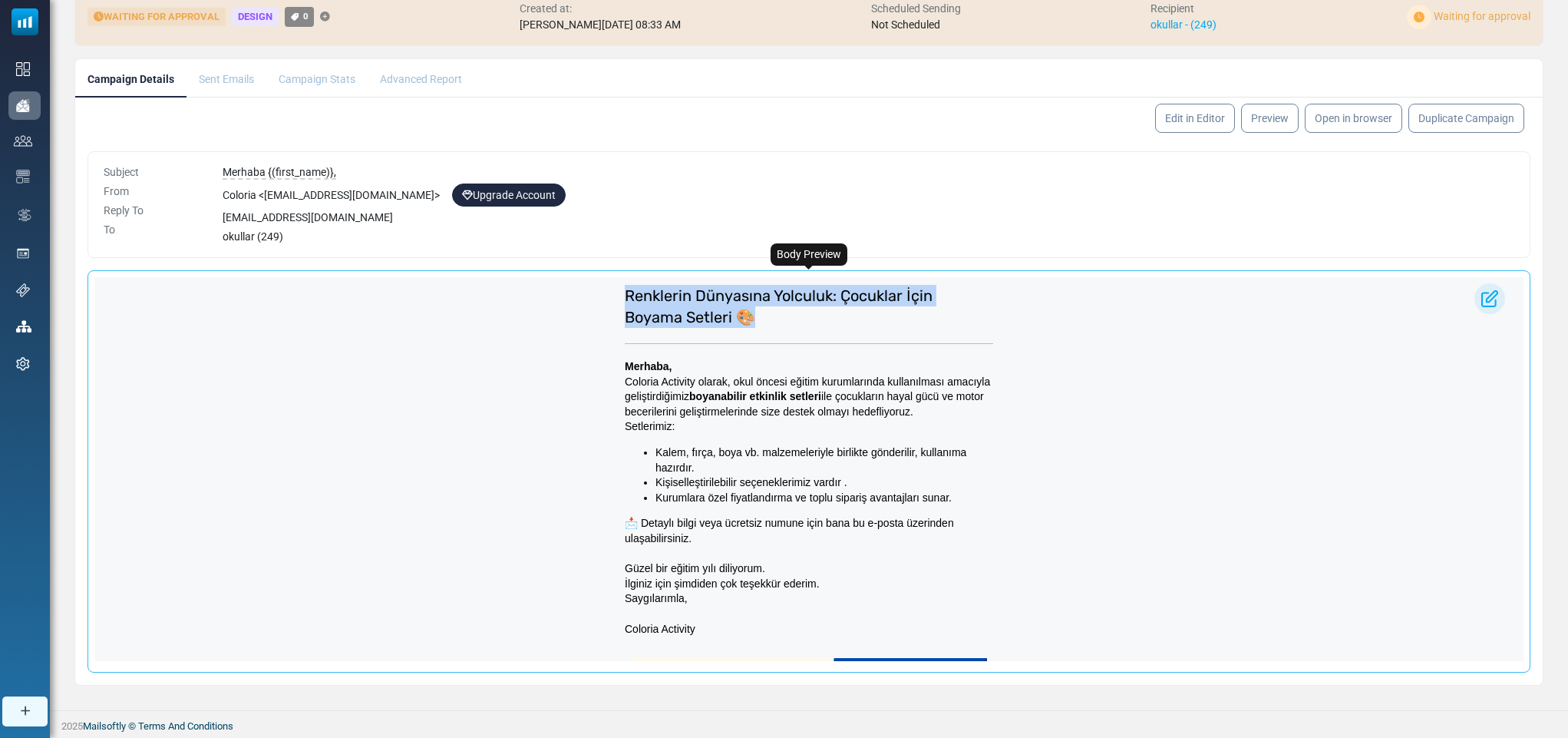
drag, startPoint x: 615, startPoint y: 286, endPoint x: 769, endPoint y: 314, distance: 156.5
click at [769, 314] on h2 "Renklerin Dünyasına Yolculuk: Çocuklar İçin Boyama Setleri 🎨" at bounding box center [808, 307] width 368 height 43
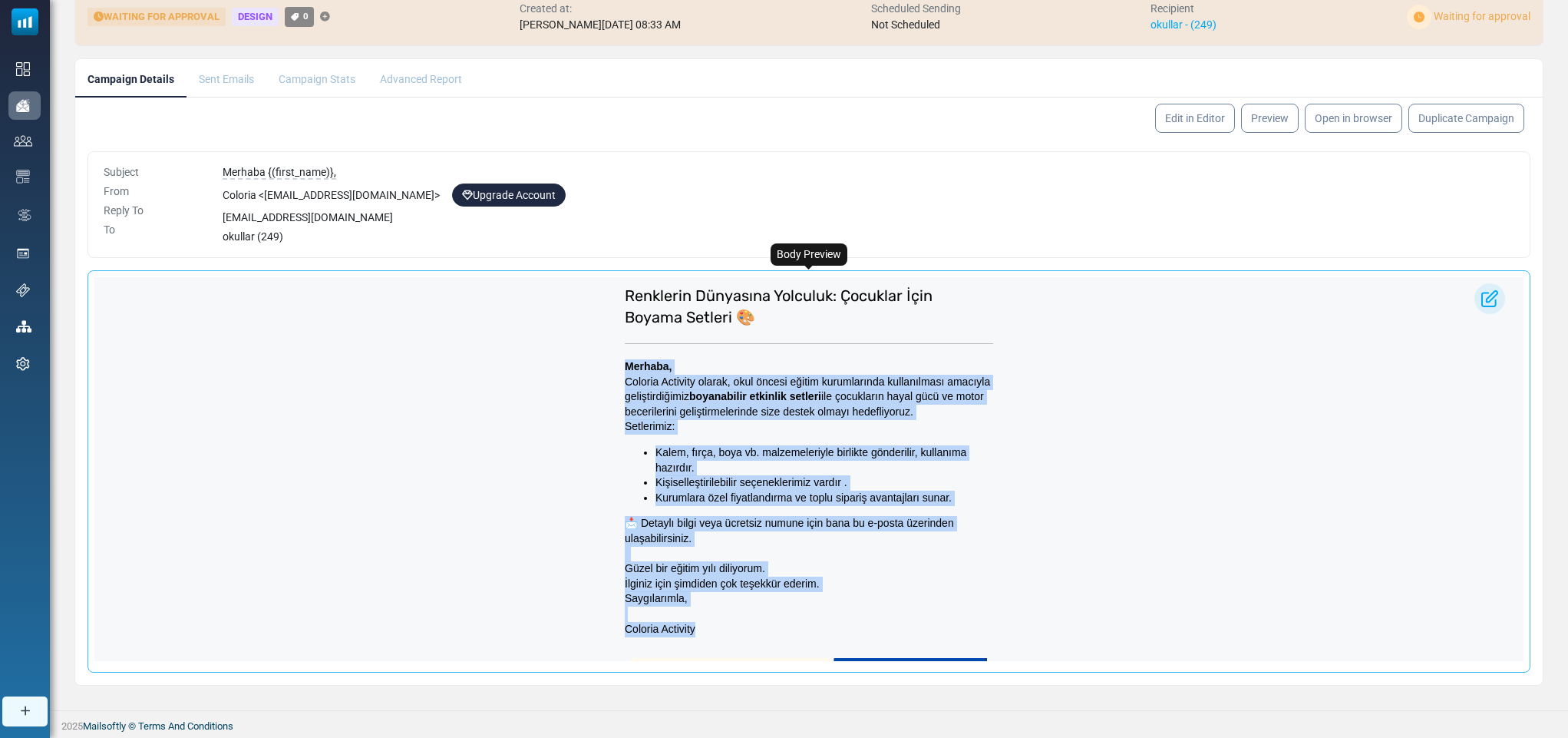
drag, startPoint x: 617, startPoint y: 364, endPoint x: 702, endPoint y: 625, distance: 274.5
click at [702, 625] on div "Merhaba, Coloria Activity olarak, okul öncesi eğitim kurumlarında kullanılması …" at bounding box center [808, 497] width 368 height 277
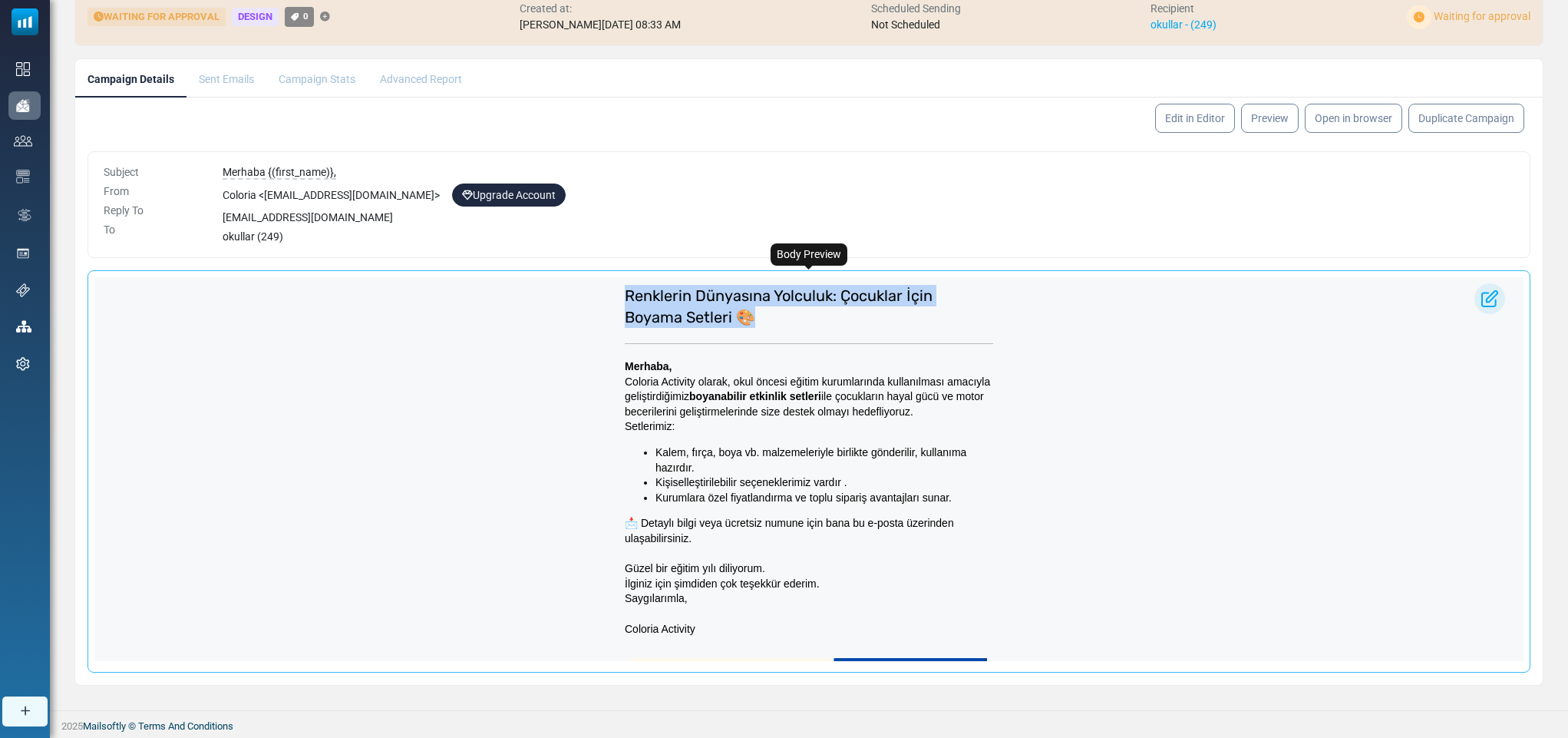
drag, startPoint x: 617, startPoint y: 298, endPoint x: 750, endPoint y: 345, distance: 141.1
click at [750, 345] on div "Renklerin Dünyasına Yolculuk: Çocuklar İçin Boyama Setleri 🎨 Merhaba, Coloria A…" at bounding box center [809, 652] width 384 height 751
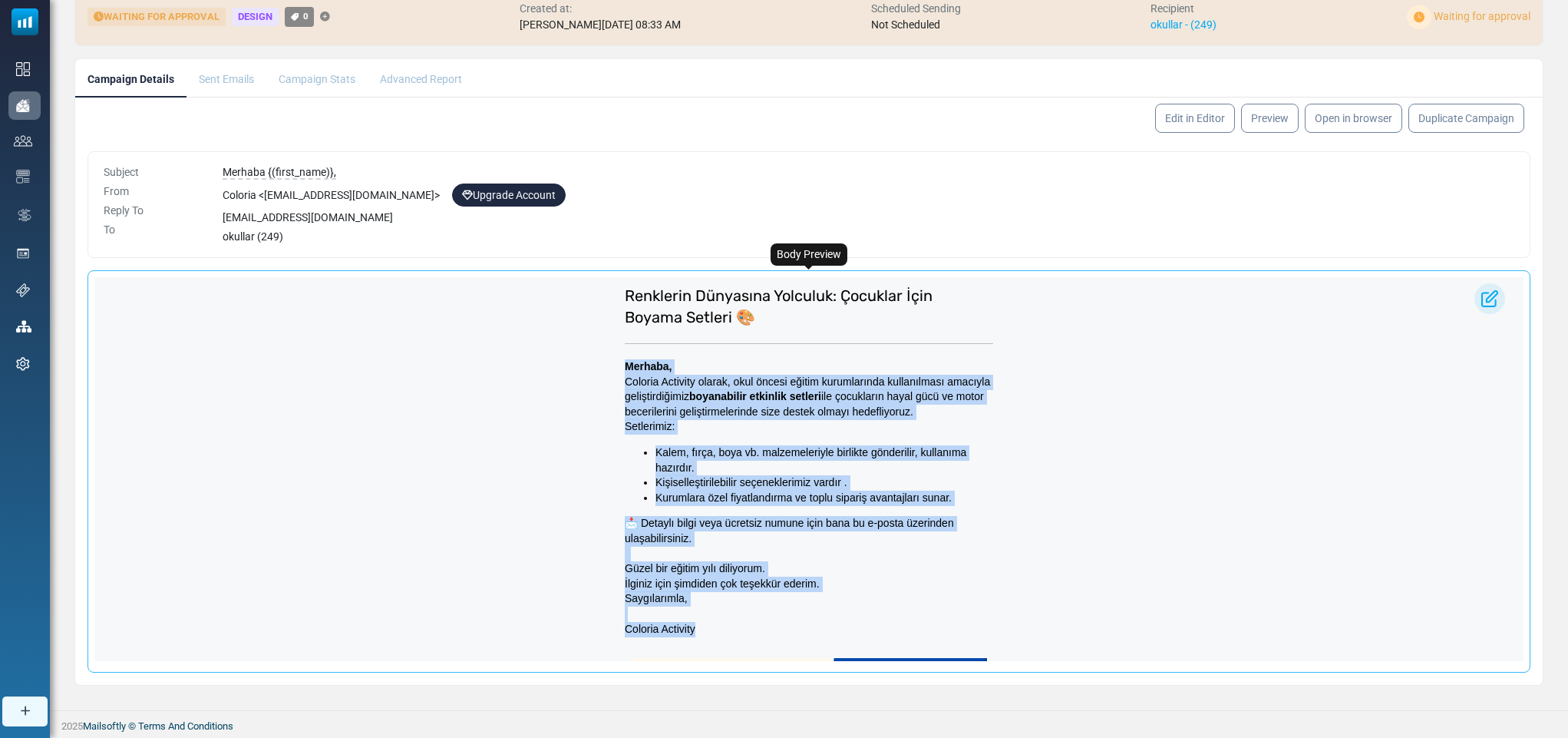
drag, startPoint x: 612, startPoint y: 363, endPoint x: 700, endPoint y: 627, distance: 278.3
click at [700, 627] on td "Merhaba, Coloria Activity olarak, okul öncesi eğitim kurumlarında kullanılması …" at bounding box center [809, 498] width 384 height 293
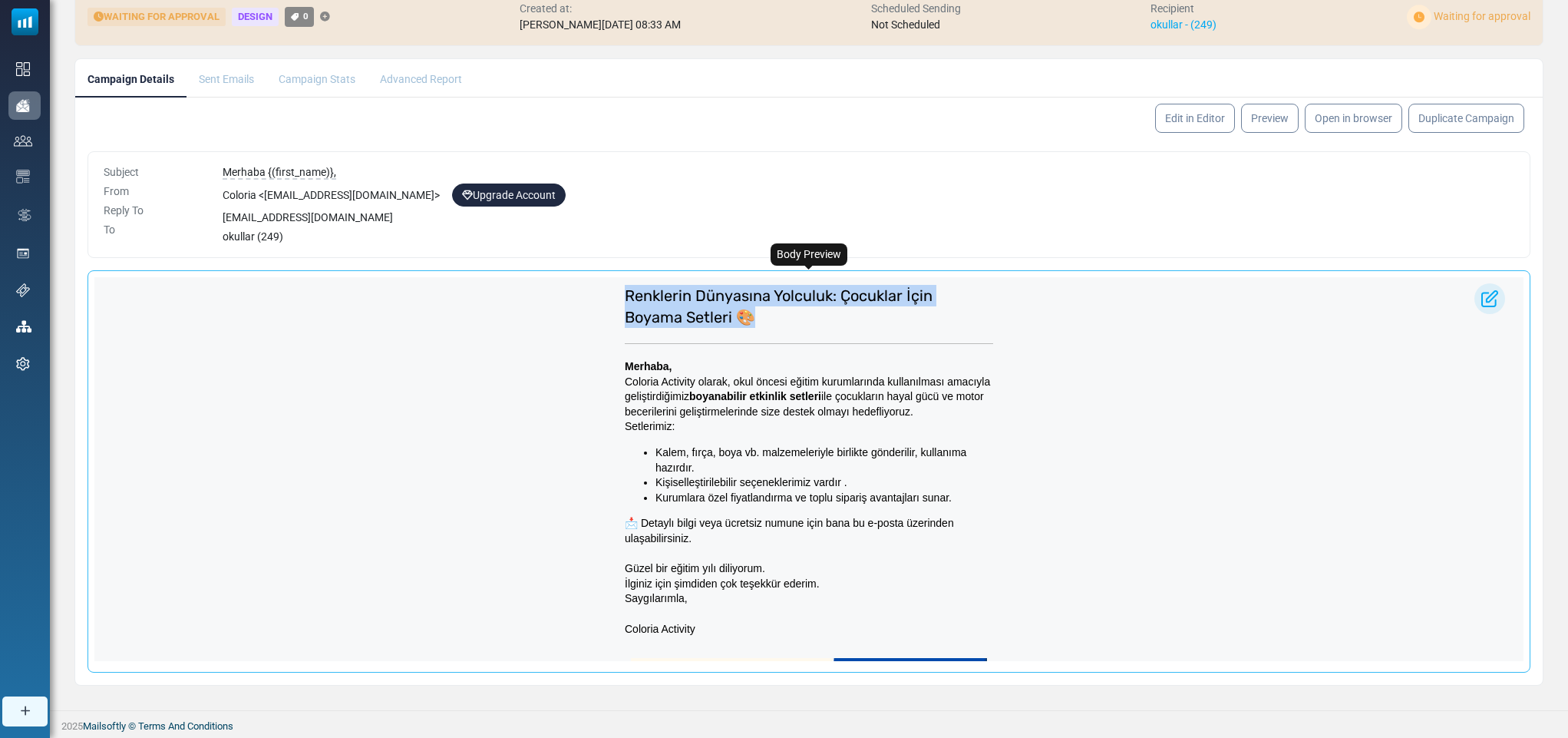
drag, startPoint x: 745, startPoint y: 310, endPoint x: 606, endPoint y: 290, distance: 140.4
click at [606, 290] on div "Renklerin Dünyasına Yolculuk: Çocuklar İçin Boyama Setleri 🎨 Merhaba, Coloria A…" at bounding box center [809, 652] width 1429 height 751
drag, startPoint x: 681, startPoint y: 625, endPoint x: 620, endPoint y: 628, distance: 61.1
click at [624, 628] on p "Coloria Activity" at bounding box center [808, 622] width 368 height 30
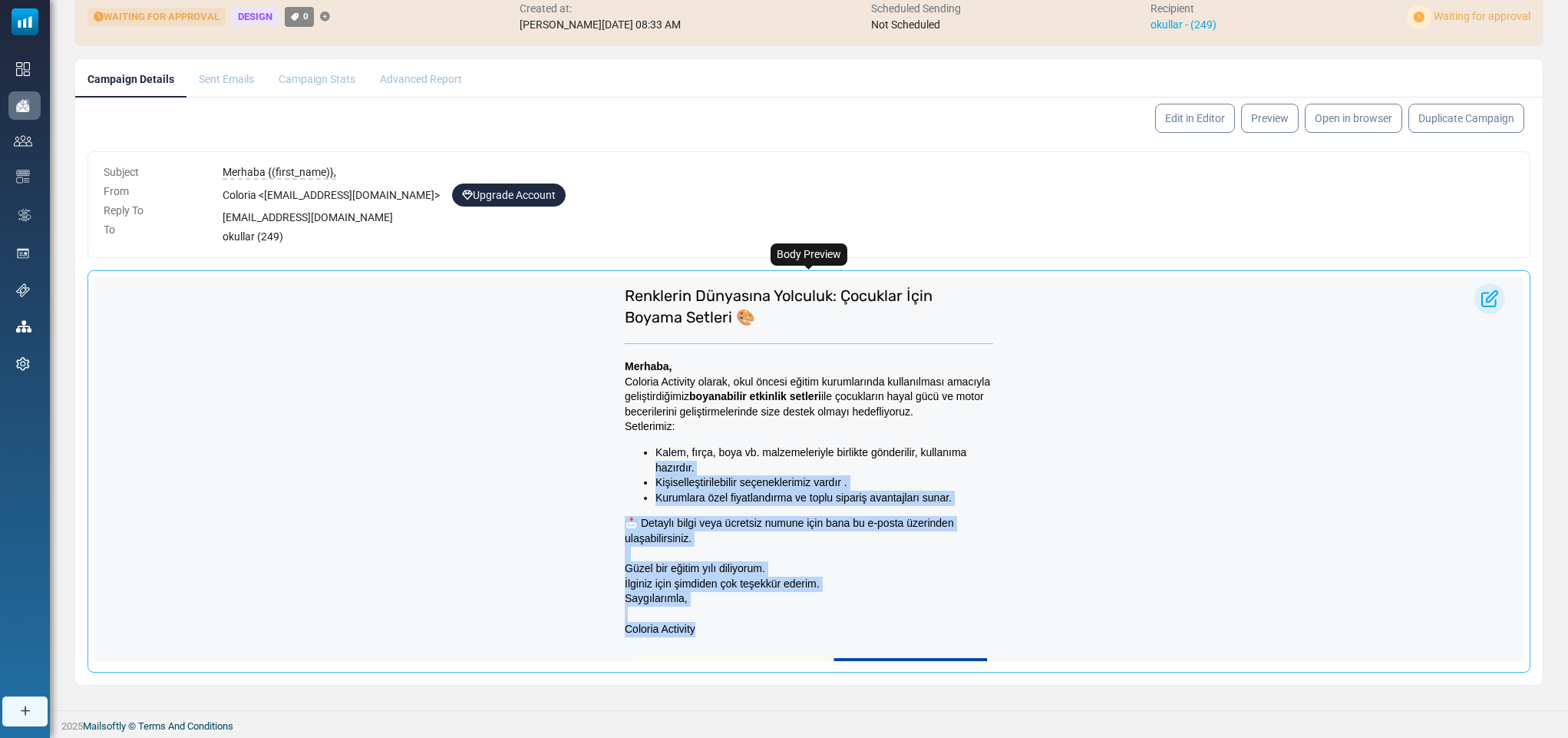
drag, startPoint x: 686, startPoint y: 625, endPoint x: 607, endPoint y: 455, distance: 187.5
click at [617, 459] on td "Merhaba, Coloria Activity olarak, okul öncesi eğitim kurumlarında kullanılması …" at bounding box center [809, 498] width 384 height 293
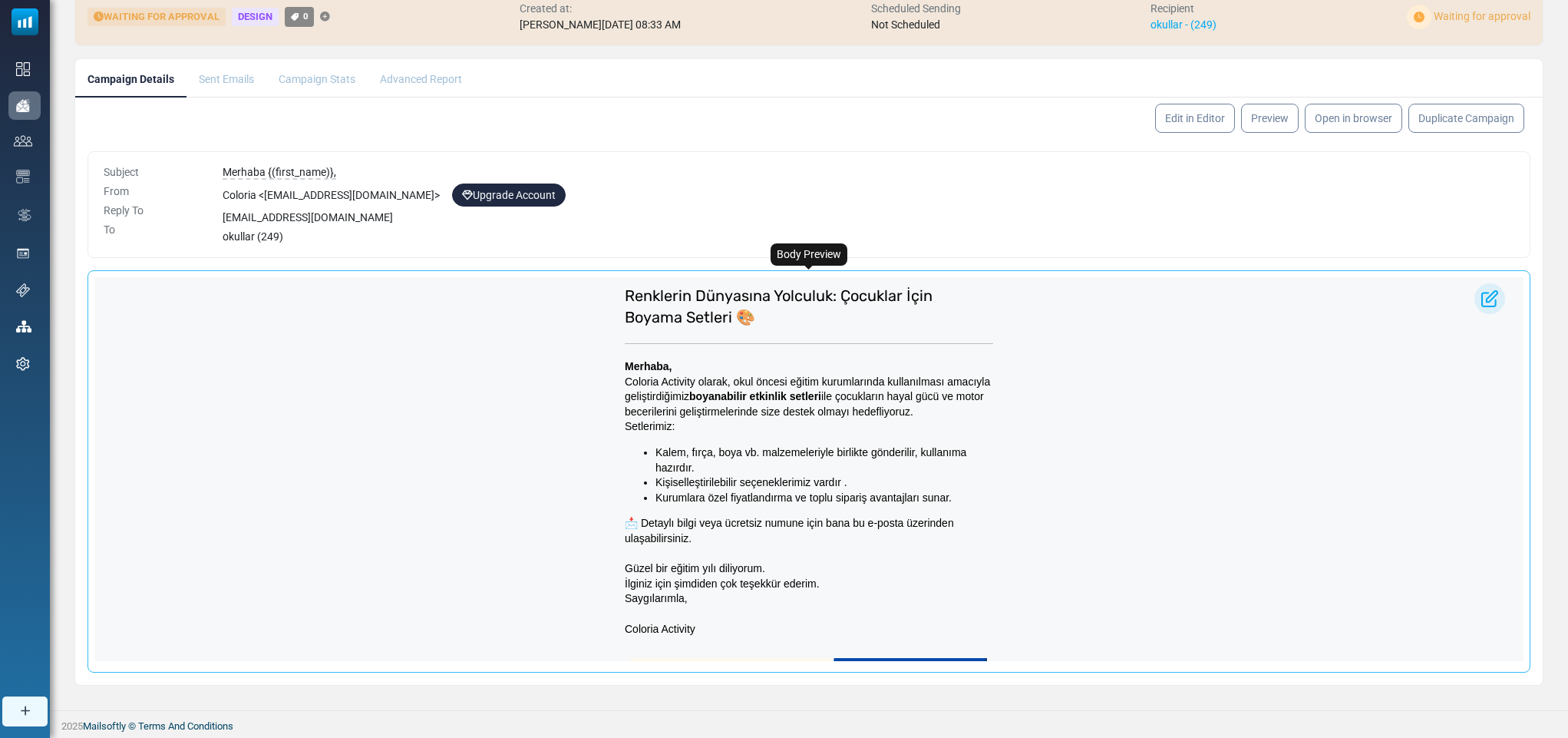
click at [1305, 517] on div "Renklerin Dünyasına Yolculuk: Çocuklar İçin Boyama Setleri 🎨 Merhaba, Coloria A…" at bounding box center [809, 652] width 1429 height 751
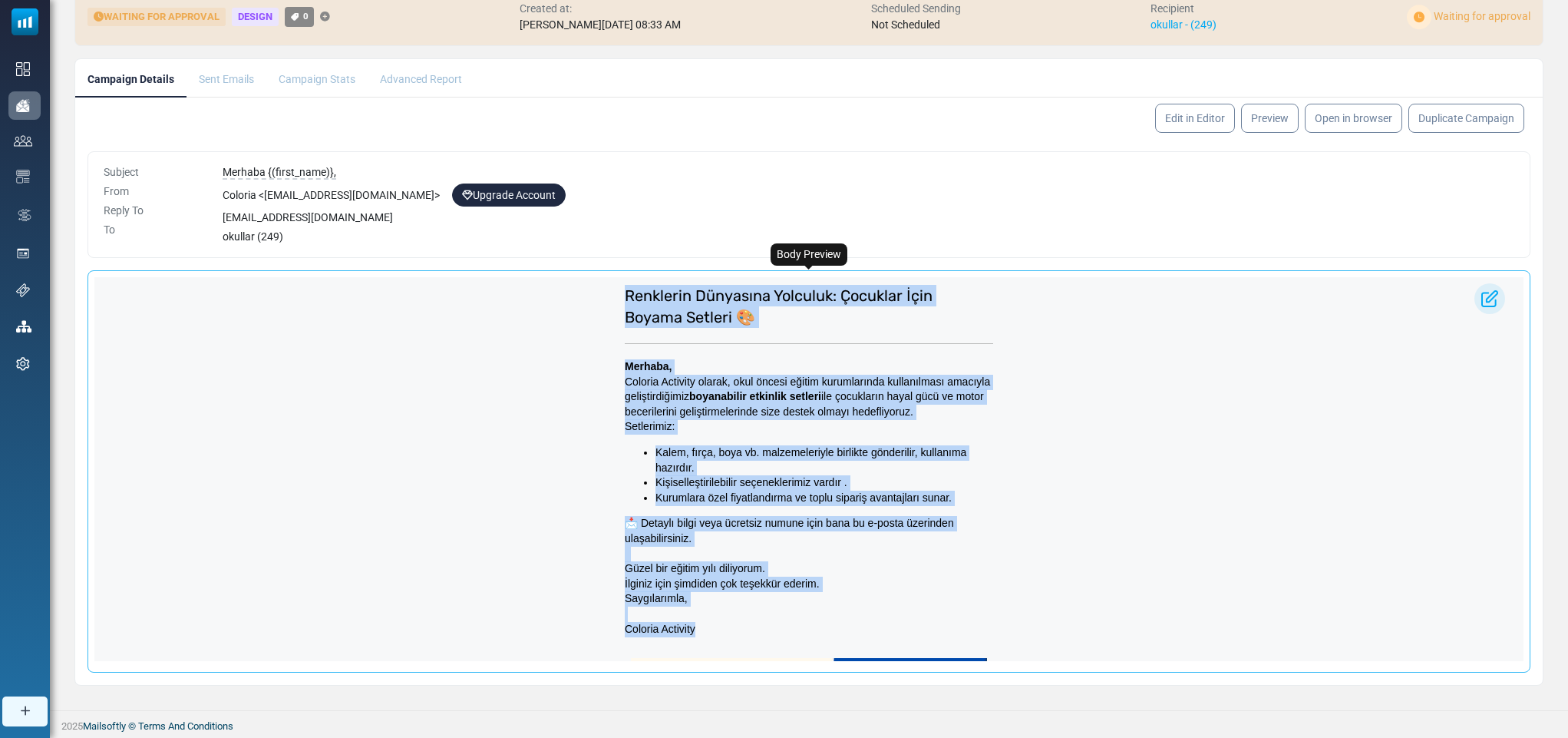
drag, startPoint x: 686, startPoint y: 624, endPoint x: 584, endPoint y: 482, distance: 174.8
click at [584, 490] on div "Renklerin Dünyasına Yolculuk: Çocuklar İçin Boyama Setleri 🎨 Merhaba, Coloria A…" at bounding box center [809, 652] width 1429 height 751
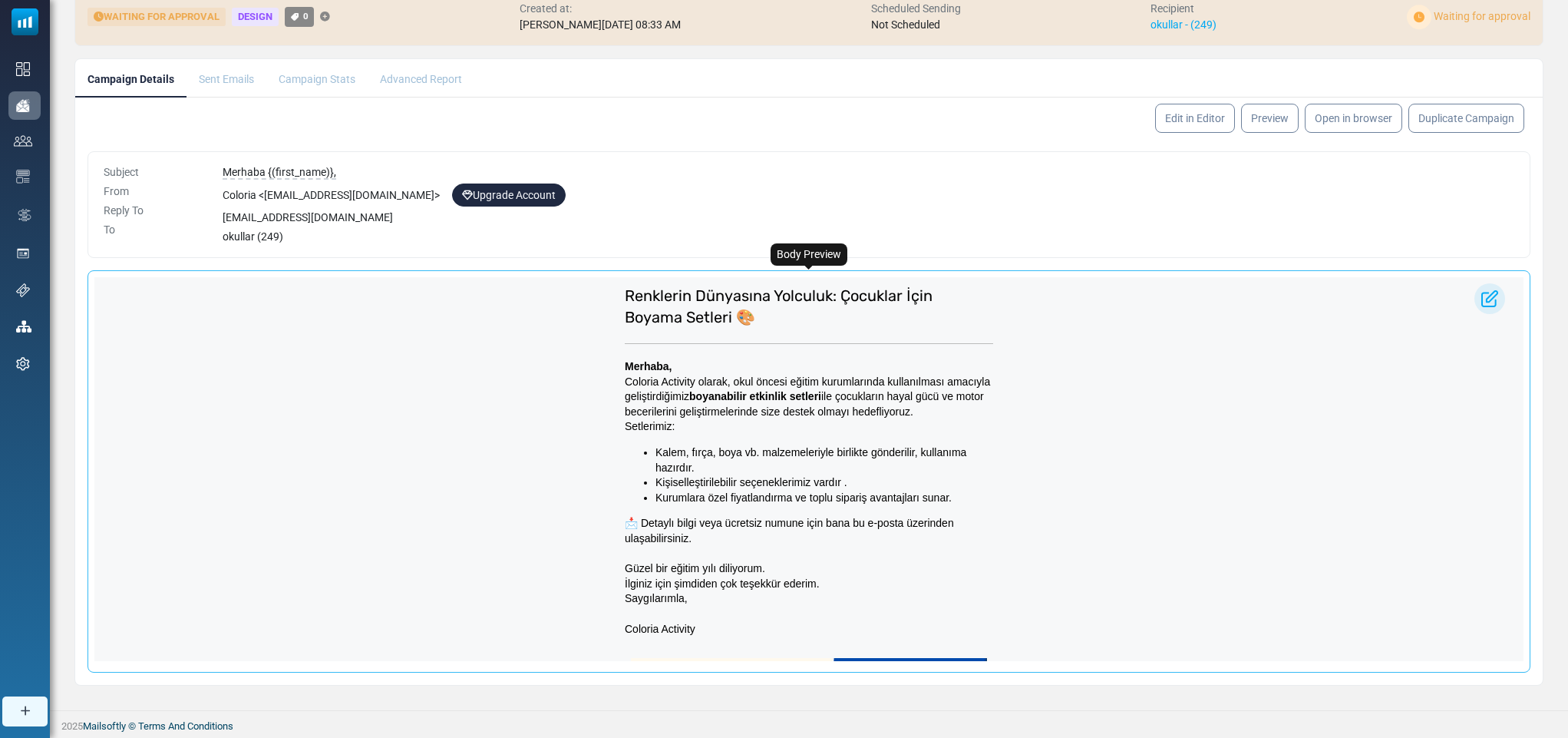
click at [1215, 353] on div "Renklerin Dünyasına Yolculuk: Çocuklar İçin Boyama Setleri 🎨 Merhaba, Coloria A…" at bounding box center [809, 652] width 1429 height 751
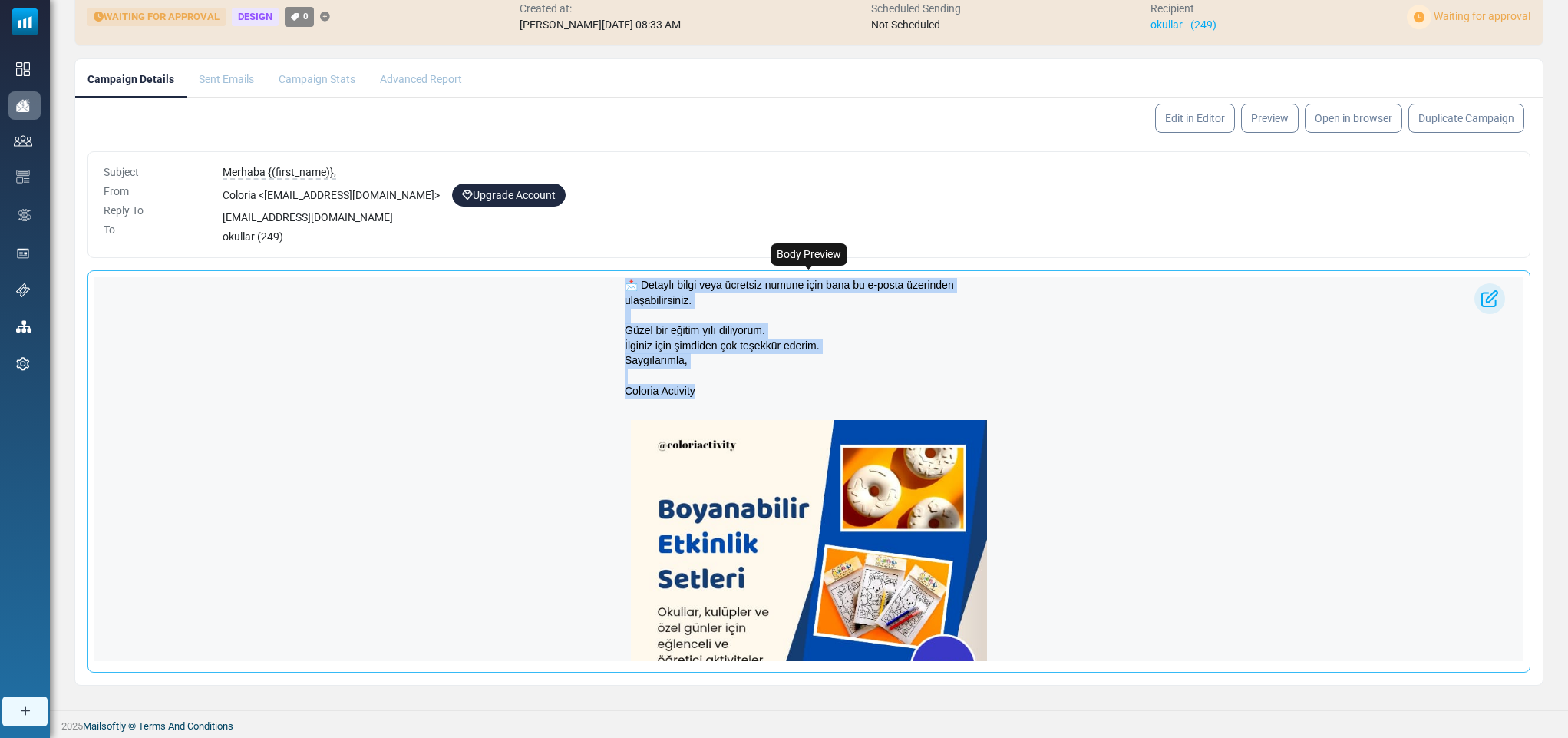
scroll to position [275, 0]
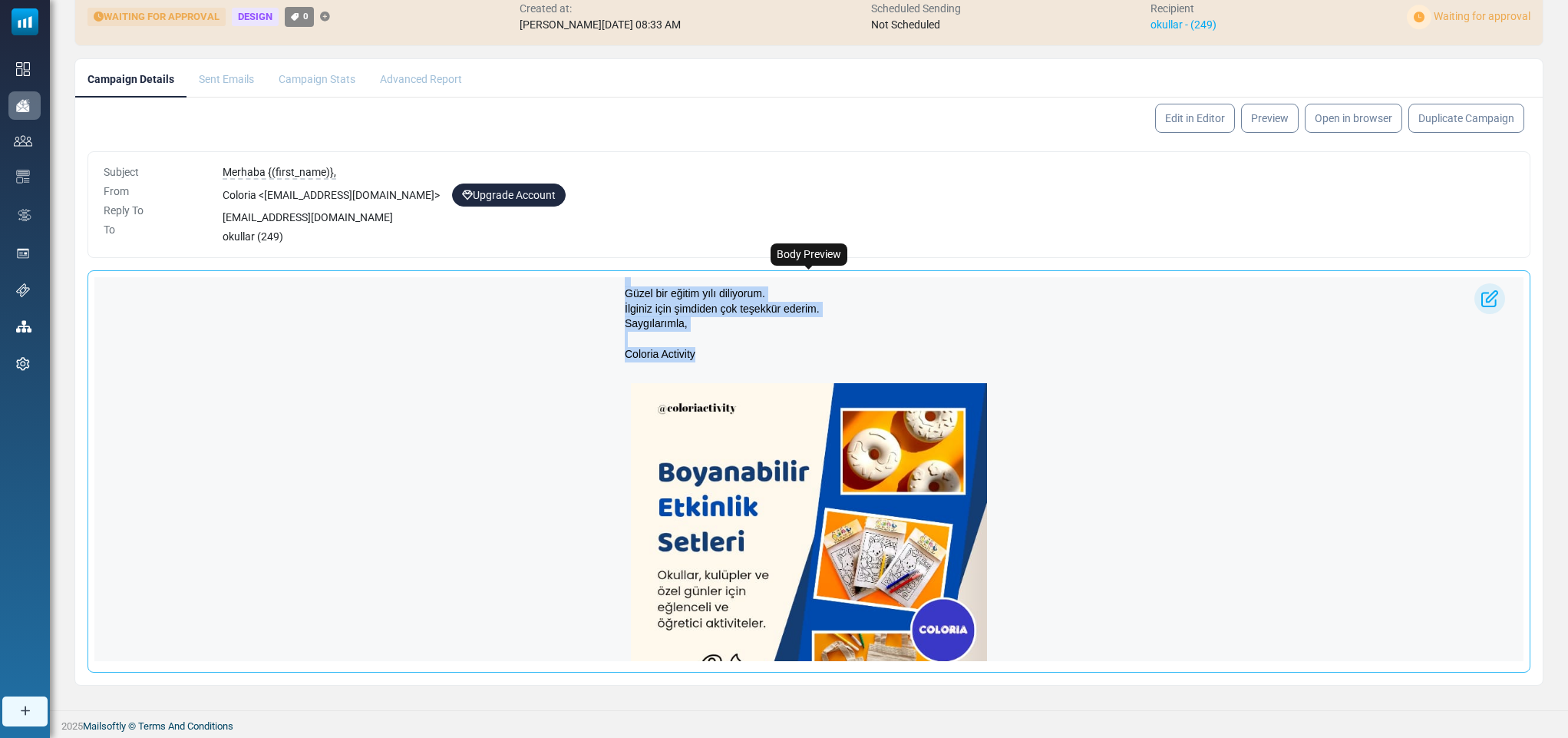
drag, startPoint x: 617, startPoint y: 363, endPoint x: 699, endPoint y: 431, distance: 106.5
click at [699, 431] on div "Renklerin Dünyasına Yolculuk: Çocuklar İçin Boyama Setleri 🎨 Merhaba, Coloria A…" at bounding box center [809, 377] width 384 height 751
click at [771, 503] on img at bounding box center [809, 561] width 356 height 356
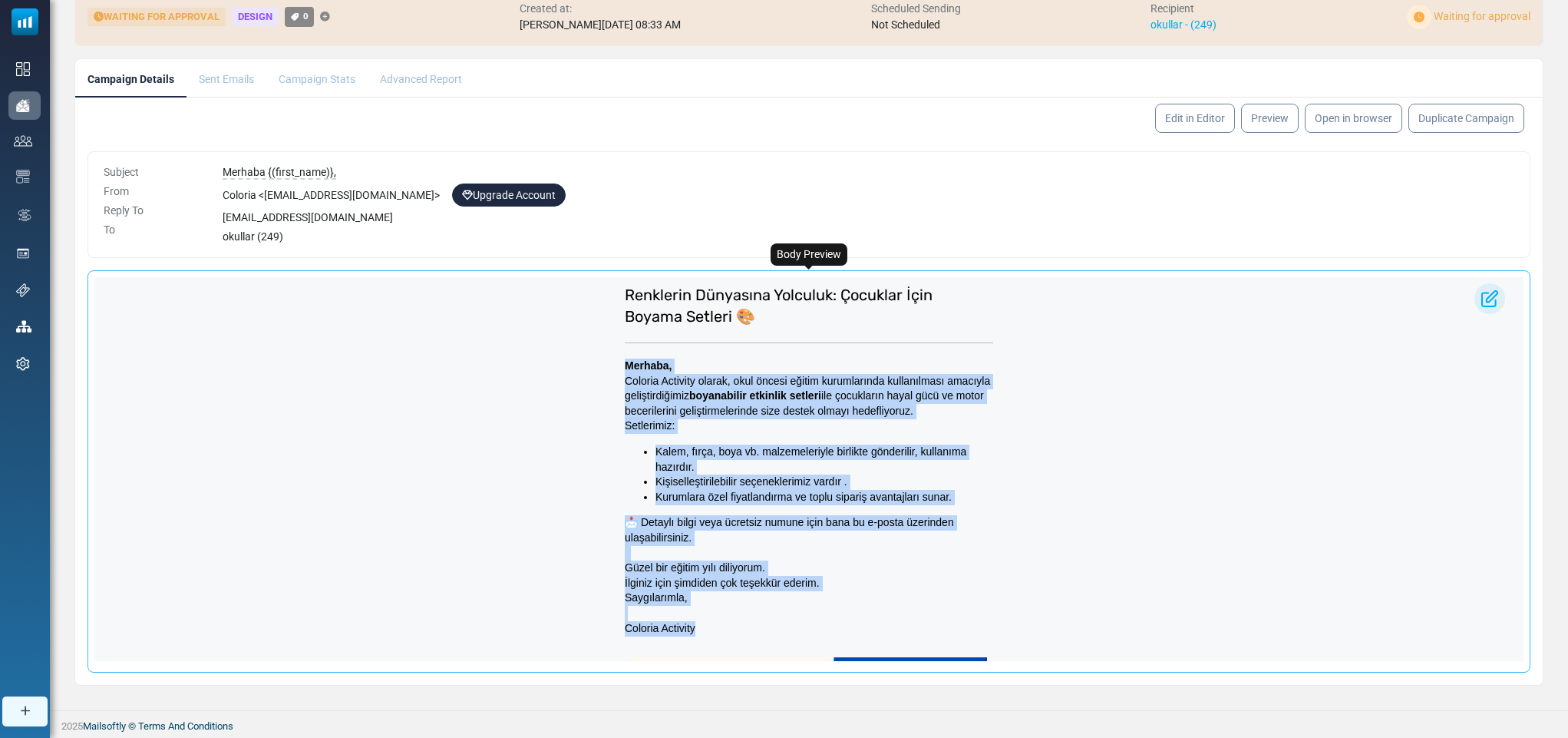
scroll to position [0, 0]
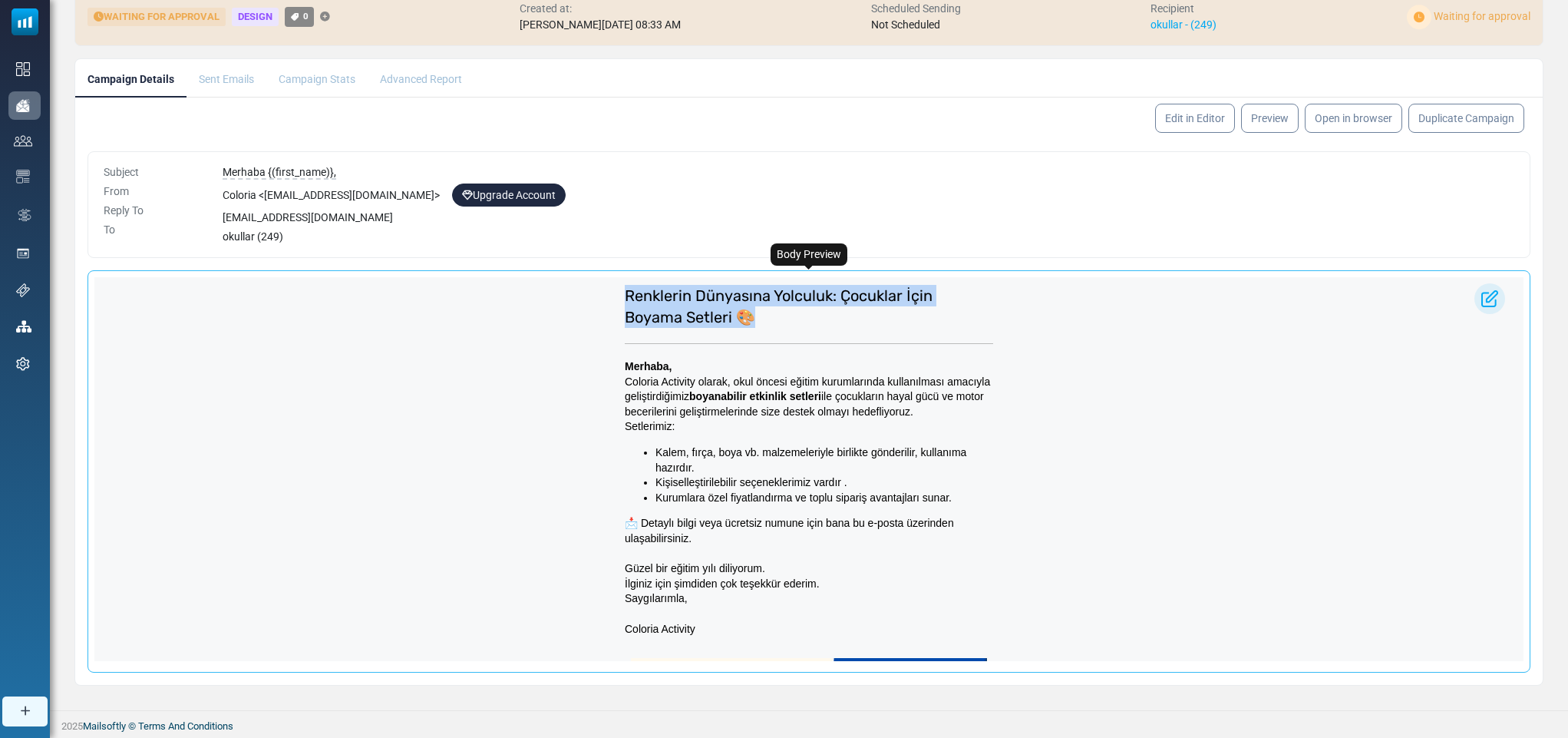
drag, startPoint x: 748, startPoint y: 317, endPoint x: 606, endPoint y: 303, distance: 142.7
click at [606, 303] on div "Renklerin Dünyasına Yolculuk: Çocuklar İçin Boyama Setleri 🎨 Merhaba, Coloria A…" at bounding box center [809, 652] width 1429 height 751
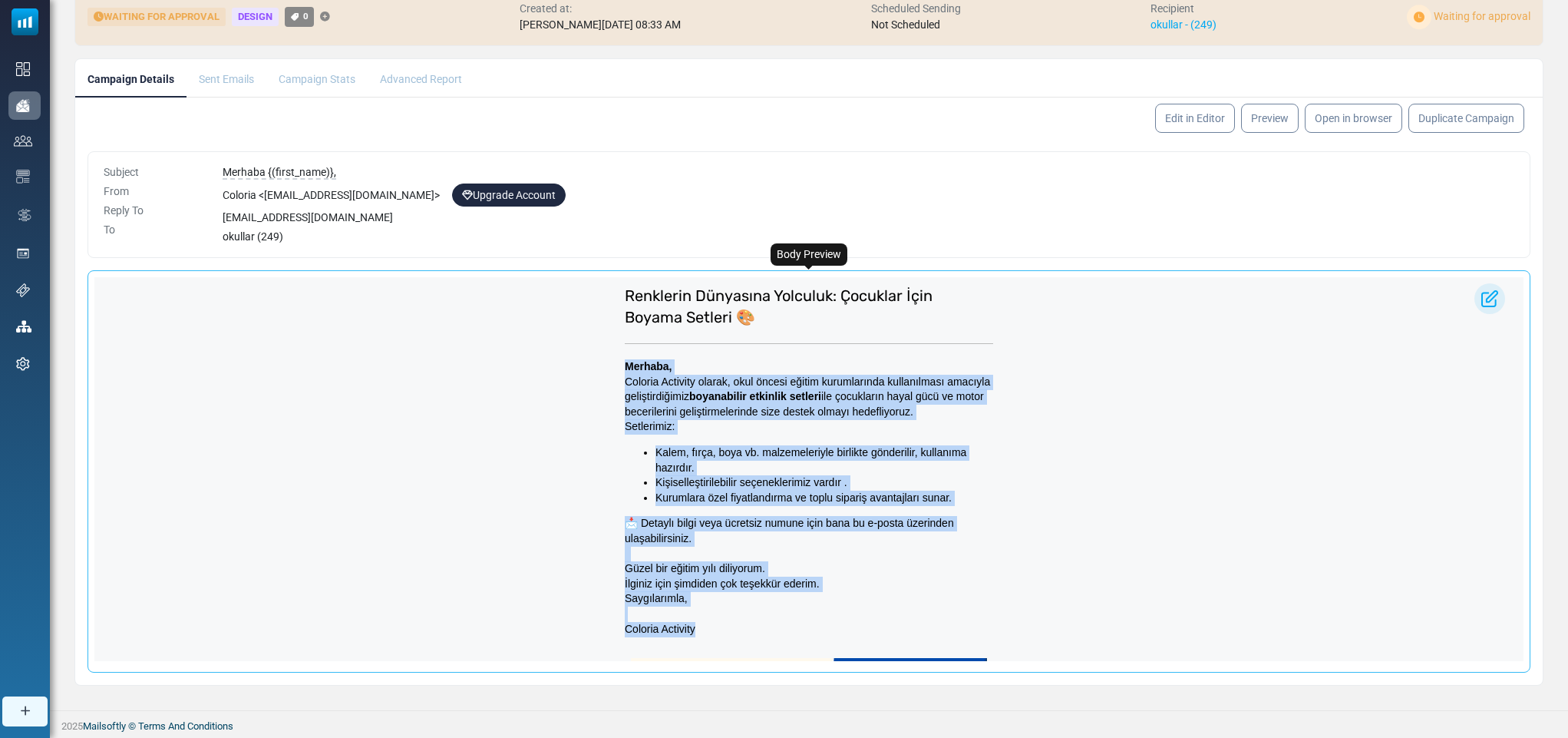
drag, startPoint x: 611, startPoint y: 363, endPoint x: 690, endPoint y: 623, distance: 271.7
click at [690, 623] on td "Merhaba, Coloria Activity olarak, okul öncesi eğitim kurumlarında kullanılması …" at bounding box center [809, 498] width 384 height 293
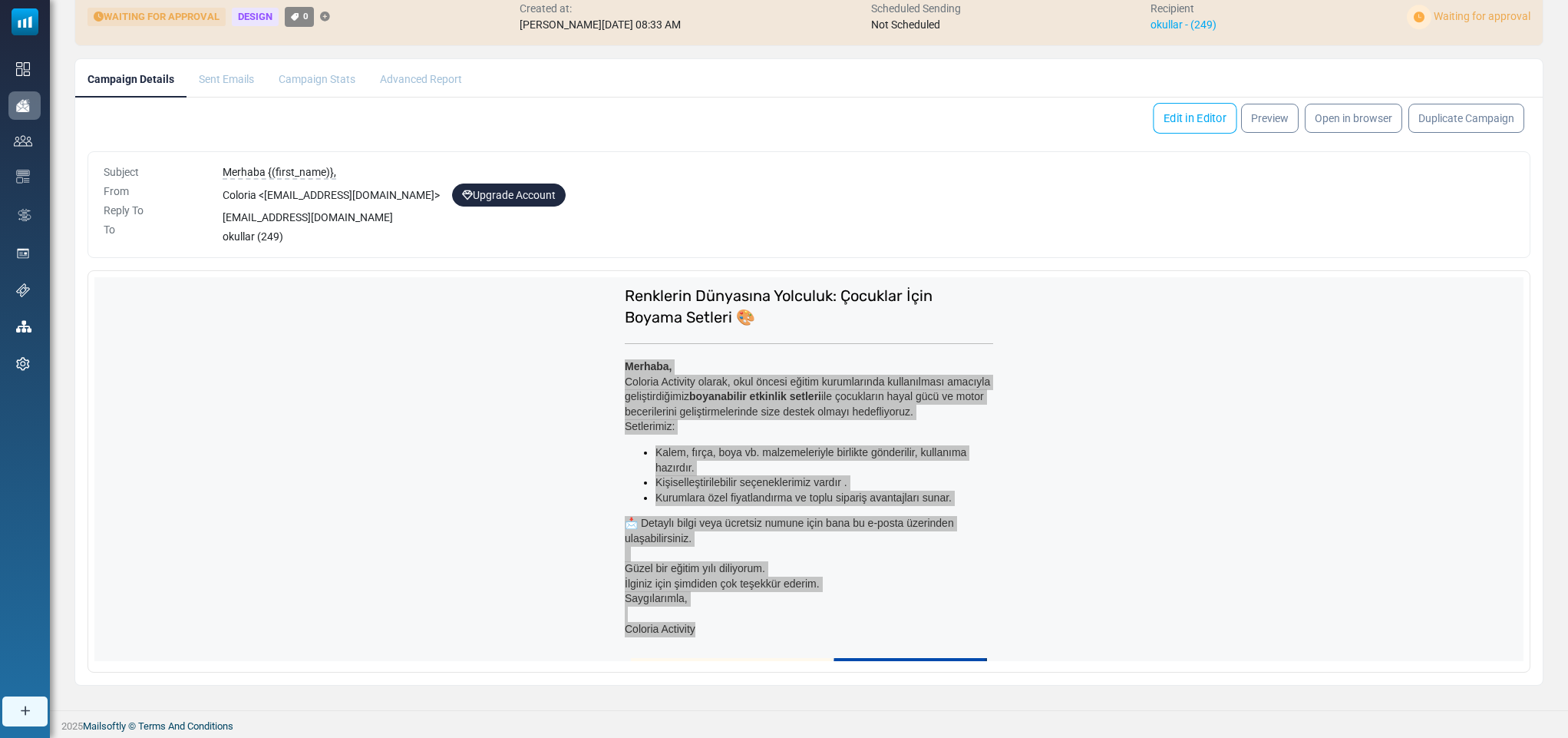
click at [1194, 108] on link "Edit in Editor" at bounding box center [1194, 117] width 84 height 31
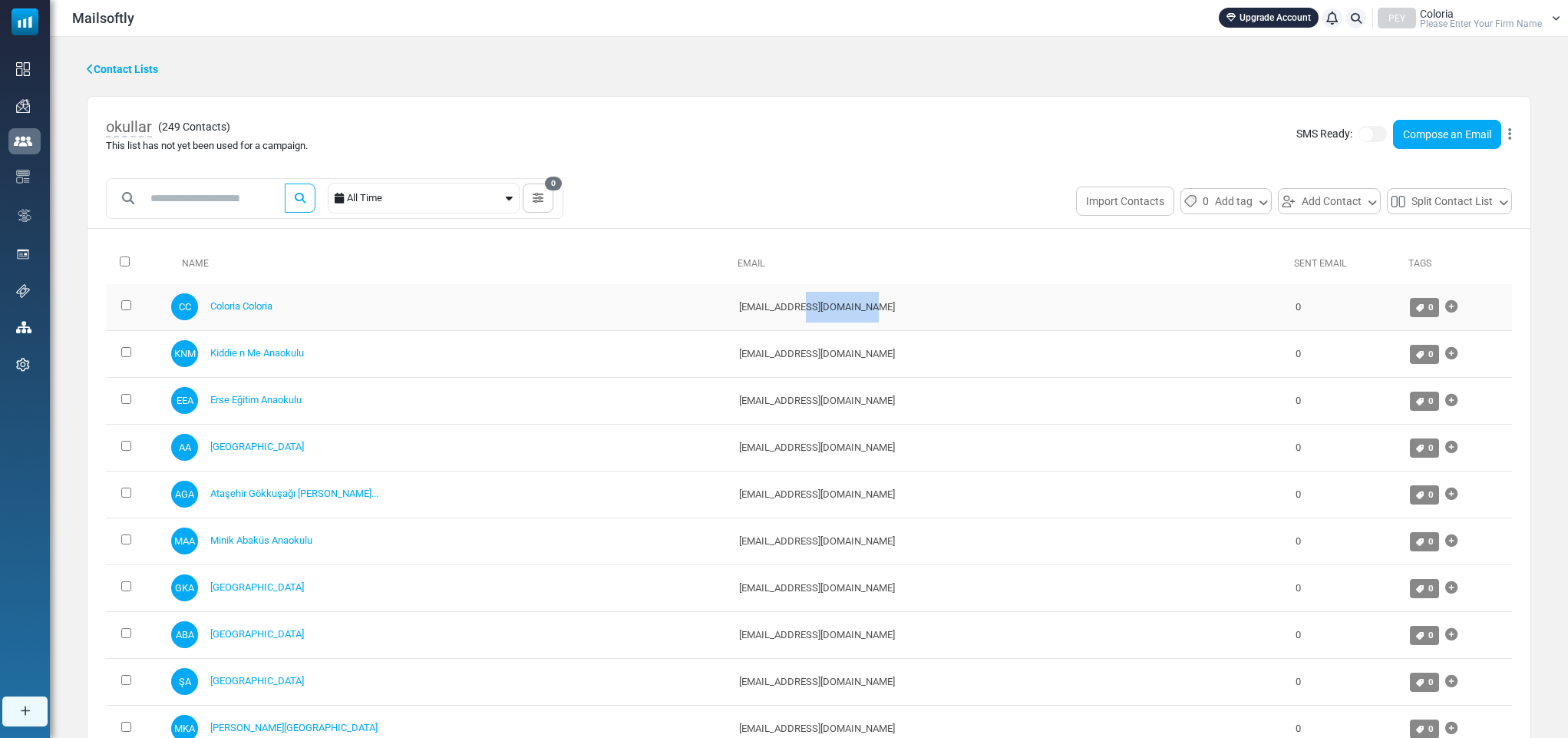
drag, startPoint x: 772, startPoint y: 307, endPoint x: 699, endPoint y: 303, distance: 73.1
click at [731, 303] on td "coloriaactivity@gmail.com" at bounding box center [1010, 308] width 557 height 47
drag, startPoint x: 770, startPoint y: 348, endPoint x: 643, endPoint y: 344, distance: 127.1
click at [731, 344] on td "kiddienme@gmail.com" at bounding box center [1010, 353] width 557 height 47
copy td "kiddienme@gmail.com"
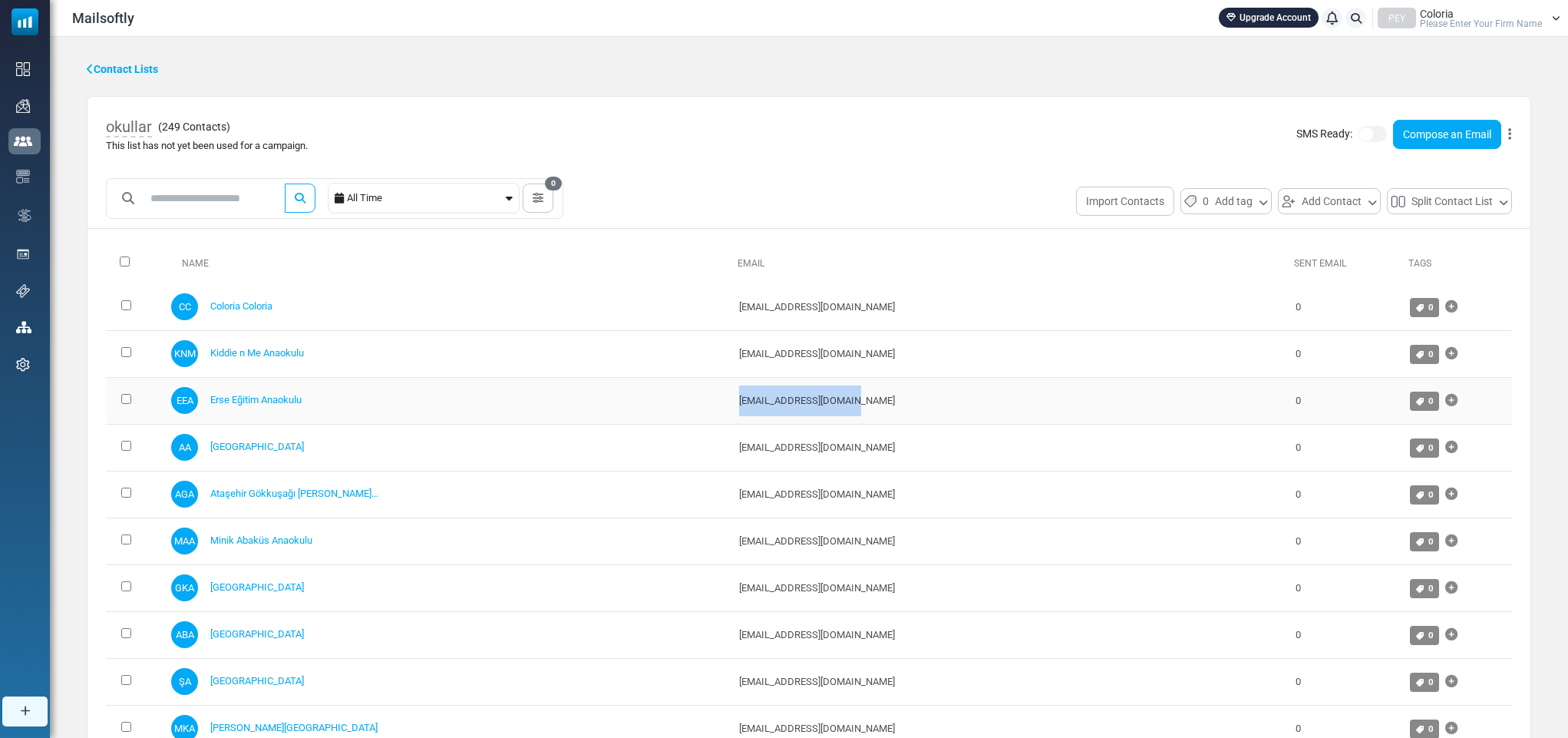
drag, startPoint x: 760, startPoint y: 399, endPoint x: 646, endPoint y: 406, distance: 114.2
click at [731, 406] on td "erse@erseegitim.com.tr" at bounding box center [1010, 400] width 557 height 47
copy td "erse@erseegitim.com.tr"
drag, startPoint x: 646, startPoint y: 452, endPoint x: 734, endPoint y: 461, distance: 88.5
click at [734, 461] on td "azra@azra.com.tr" at bounding box center [1010, 447] width 557 height 47
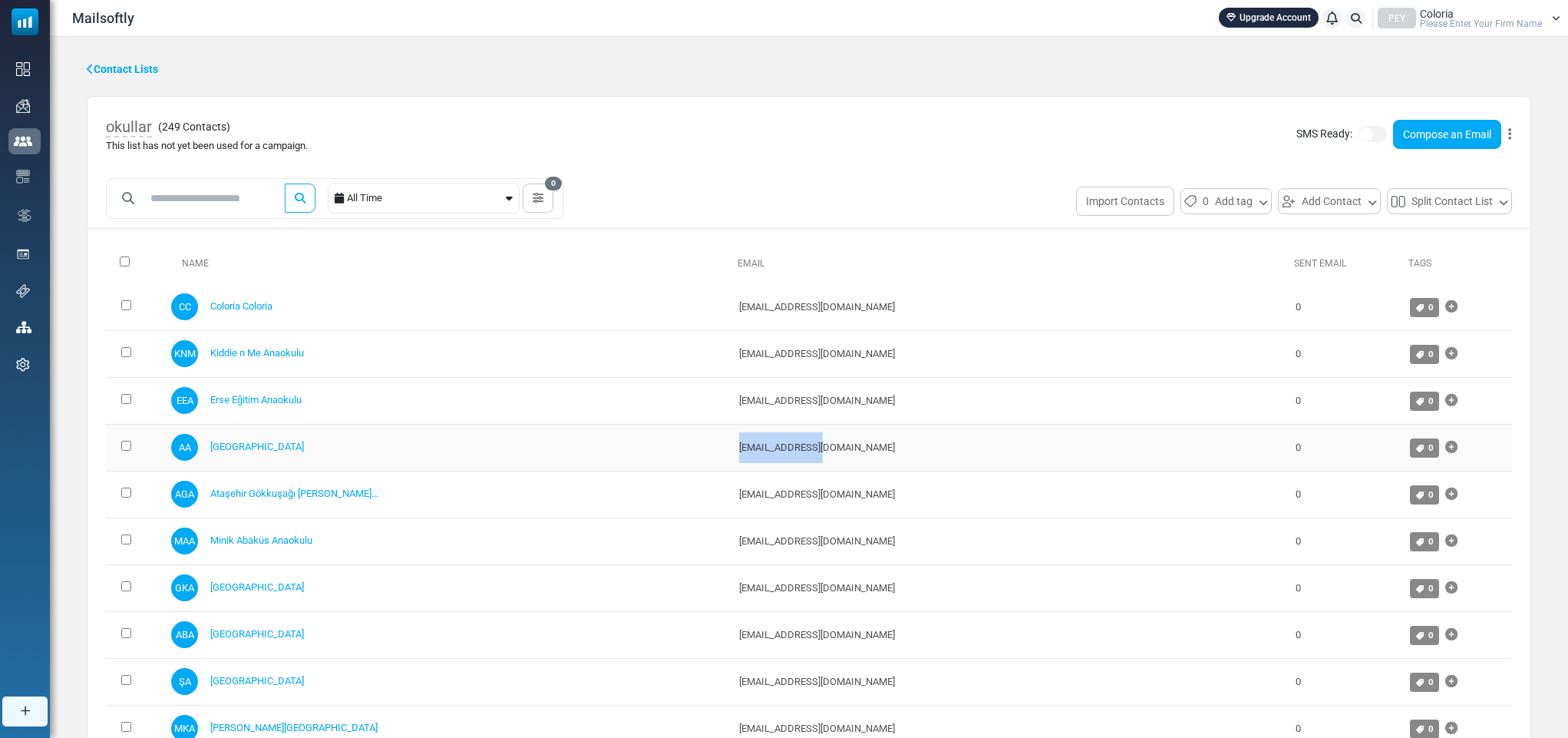
copy td "azra@azra.com.tr"
drag, startPoint x: 640, startPoint y: 498, endPoint x: 798, endPoint y: 510, distance: 158.5
click at [798, 510] on td "atasehir@cis.gokkusagi.k12.tr" at bounding box center [1010, 494] width 557 height 47
copy td "atasehir@cis.gokkusagi.k12.tr"
drag, startPoint x: 645, startPoint y: 539, endPoint x: 834, endPoint y: 553, distance: 189.5
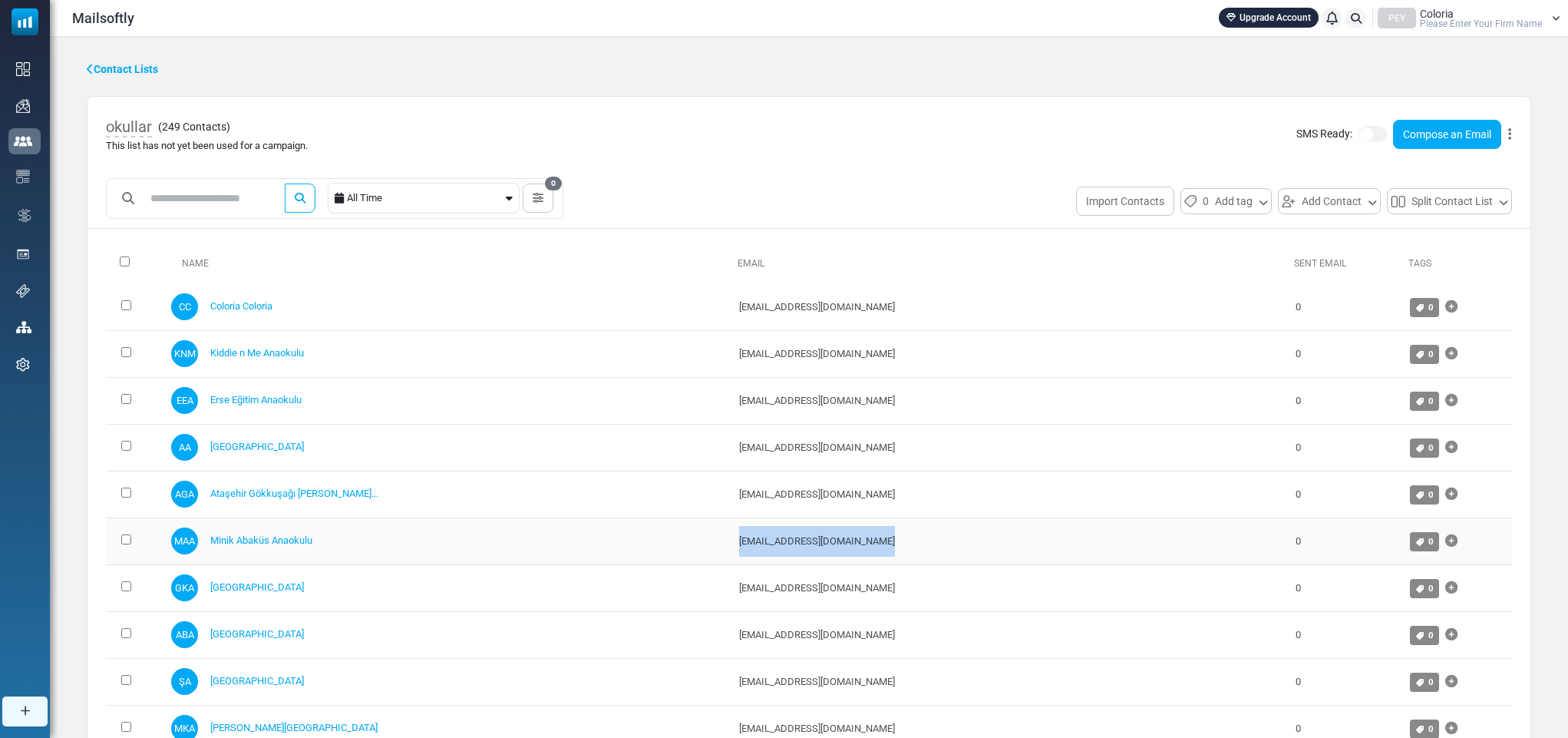
click at [834, 553] on td "info@minikabakusanaokulu.com" at bounding box center [1010, 540] width 557 height 47
copy td "info@minikabakusanaokulu.com"
drag, startPoint x: 646, startPoint y: 593, endPoint x: 767, endPoint y: 608, distance: 121.9
click at [767, 608] on td "atasehirkolej@gen.k12.tr" at bounding box center [1010, 587] width 557 height 47
copy td "atasehirkolej@gen.k12.tr"
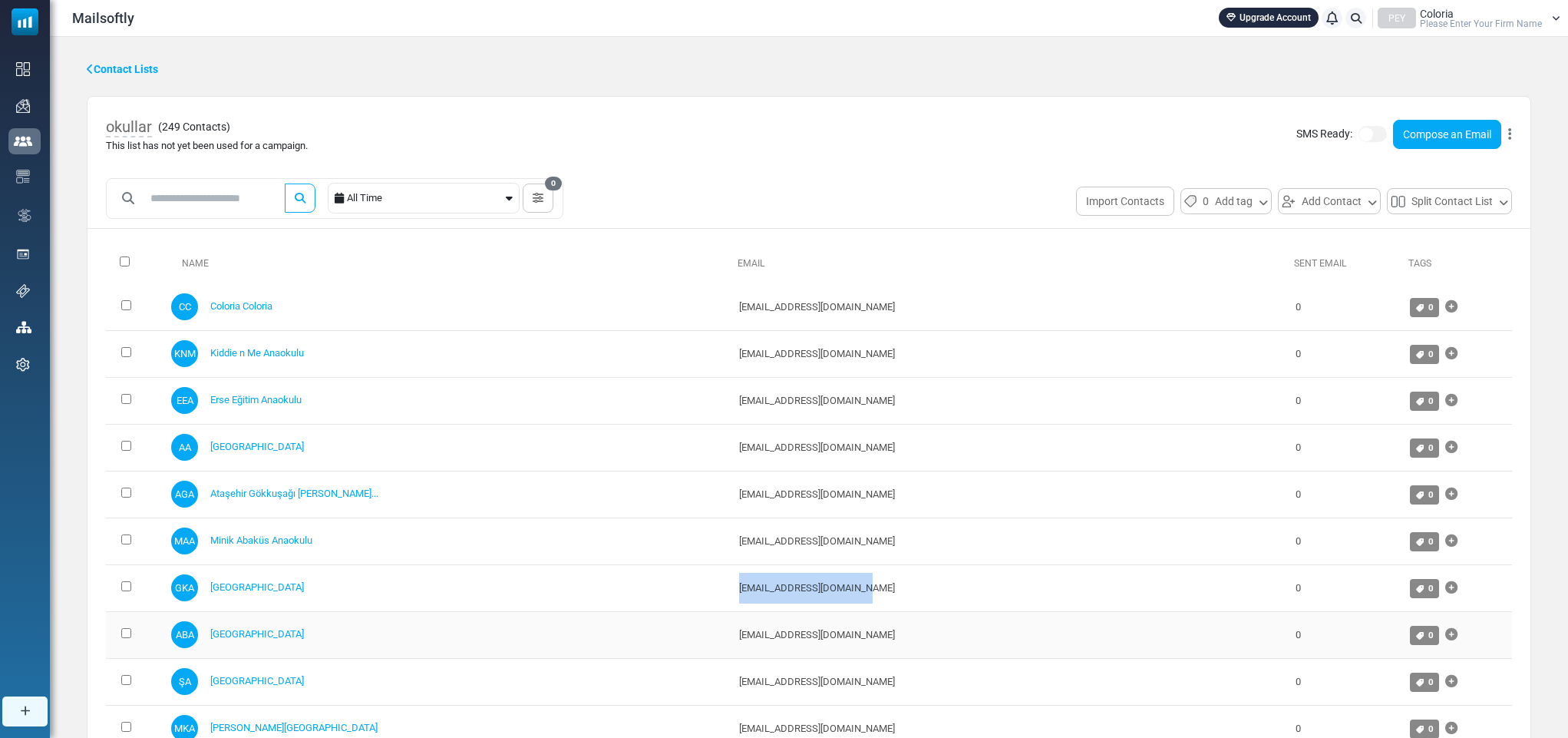
drag, startPoint x: 643, startPoint y: 641, endPoint x: 798, endPoint y: 655, distance: 155.6
click at [798, 655] on td "atasehiranaokulu@bilfen.k12.tr" at bounding box center [1010, 635] width 557 height 47
copy td "atasehiranaokulu@bilfen.k12.tr"
drag, startPoint x: 645, startPoint y: 685, endPoint x: 809, endPoint y: 690, distance: 164.1
click at [809, 690] on td "sekerlik@sekerlikanaokulu.com" at bounding box center [1010, 681] width 557 height 47
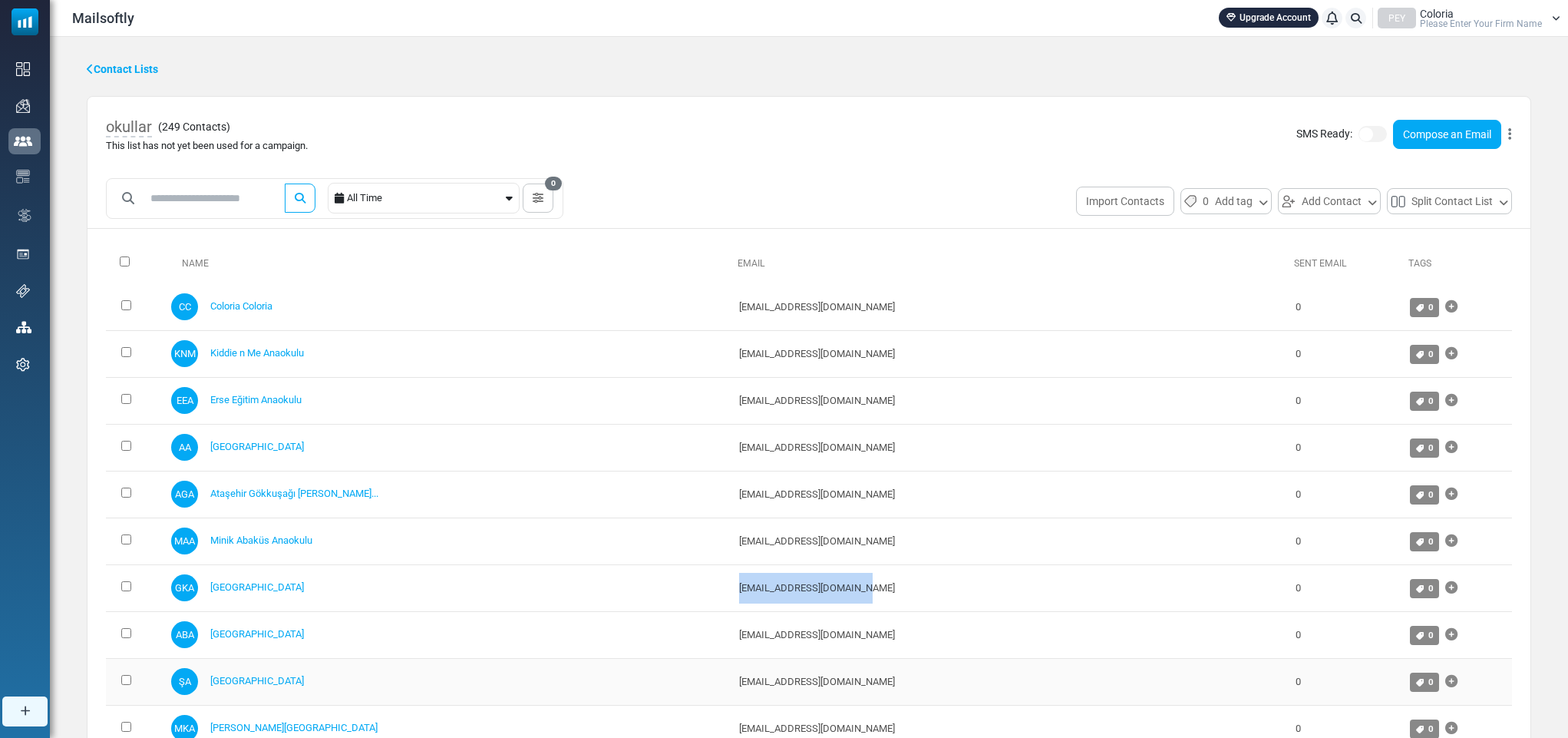
copy td "sekerlik@sekerlikanaokulu.com"
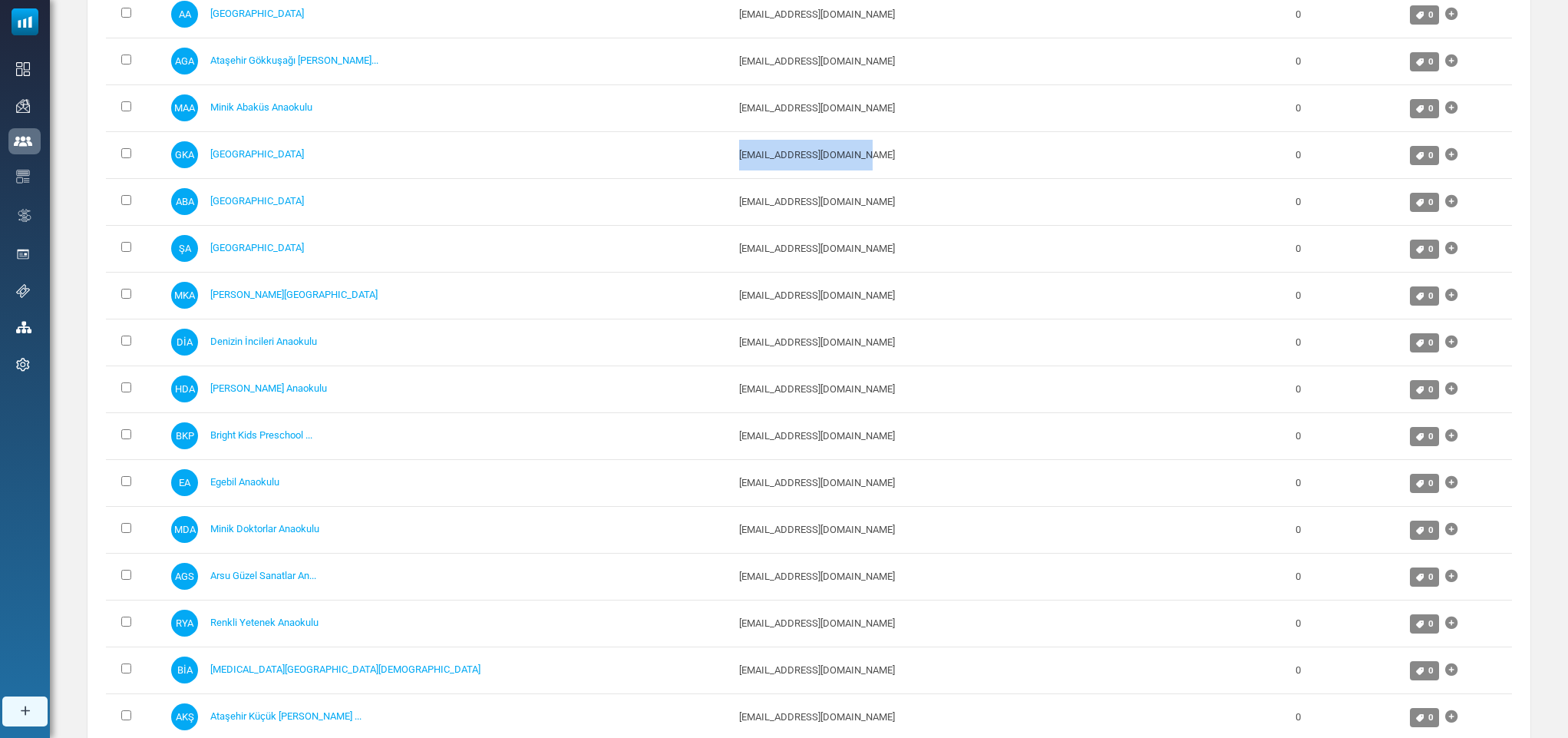
scroll to position [472, 0]
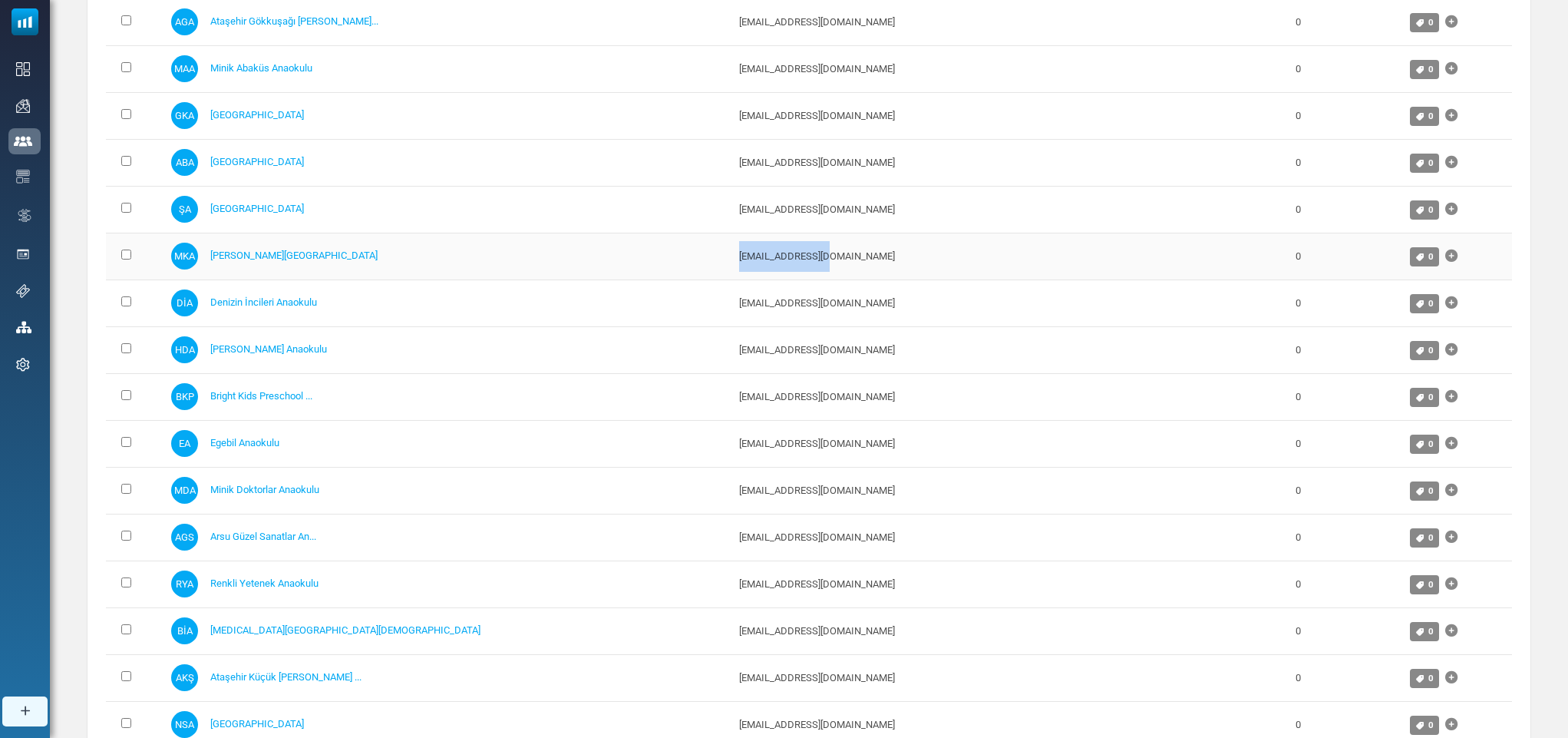
drag, startPoint x: 638, startPoint y: 267, endPoint x: 746, endPoint y: 267, distance: 108.0
click at [746, 267] on tr "MKA Meltem Kınacı Anaokulu meltem@kinaci.com 0 0" at bounding box center [809, 256] width 1406 height 47
copy tr "meltem@kinaci.com"
drag, startPoint x: 762, startPoint y: 302, endPoint x: 638, endPoint y: 320, distance: 125.3
click at [638, 320] on tr "DİA Denizin İncileri Anaokulu info@denizinincileri.k12.tr 0 0" at bounding box center [809, 303] width 1406 height 47
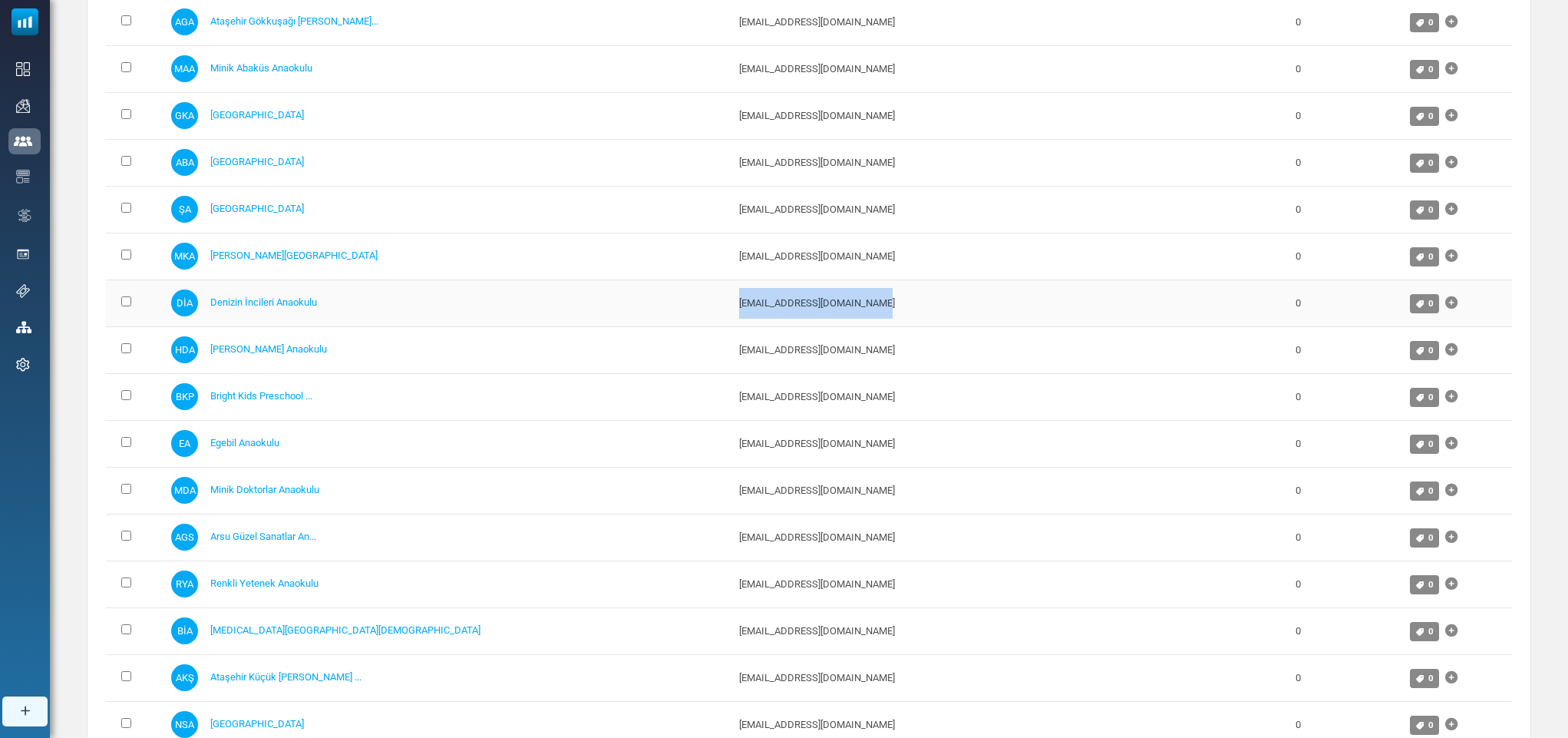
copy tr "info@denizinincileri.k12.tr"
drag, startPoint x: 790, startPoint y: 358, endPoint x: 645, endPoint y: 357, distance: 145.0
click at [731, 357] on td "info@helendoronatasehir.com" at bounding box center [1010, 349] width 557 height 47
drag, startPoint x: 643, startPoint y: 398, endPoint x: 811, endPoint y: 408, distance: 168.3
click at [811, 408] on td "atasehir@brightkidspreschool.com" at bounding box center [1010, 396] width 557 height 47
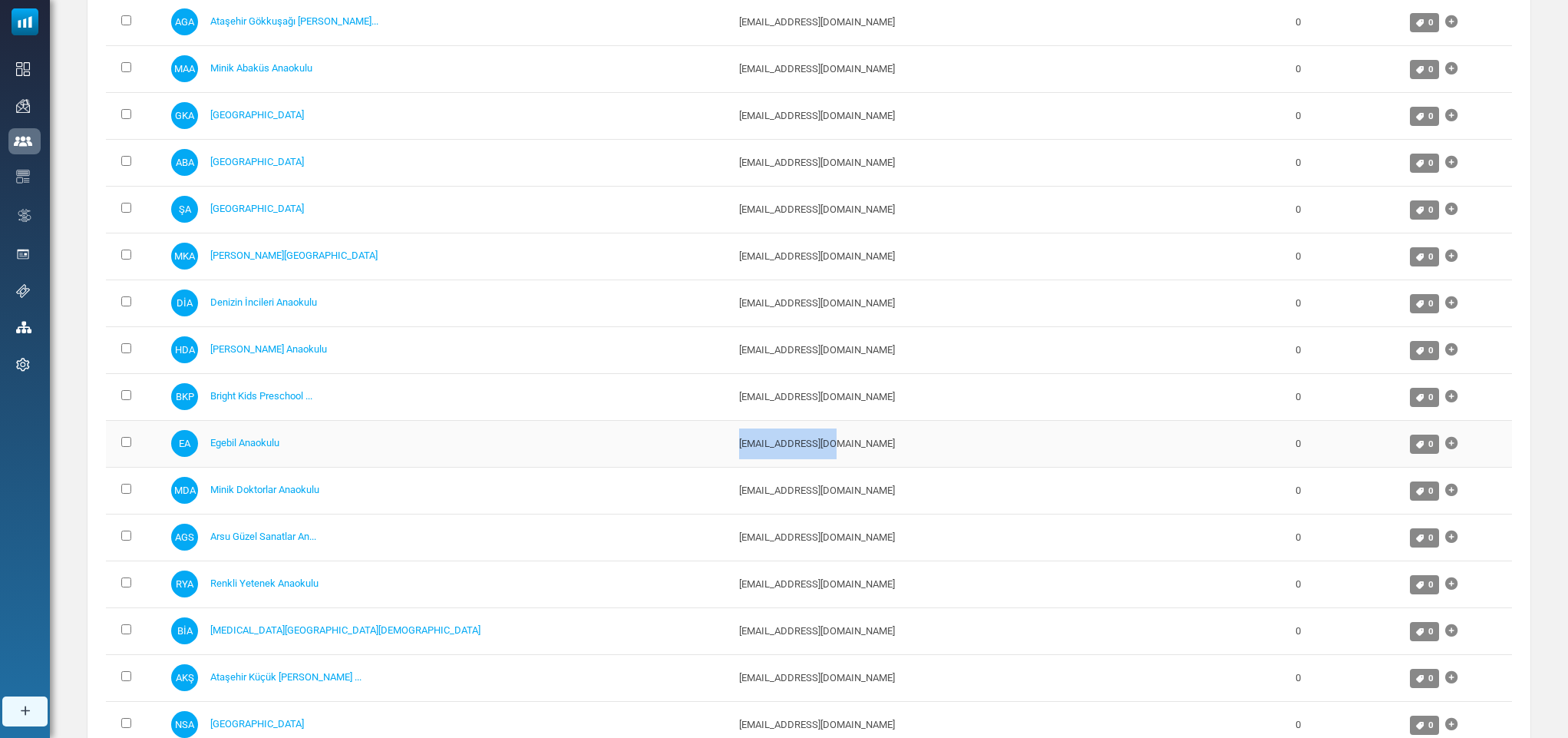
drag, startPoint x: 641, startPoint y: 444, endPoint x: 753, endPoint y: 451, distance: 112.2
click at [753, 451] on td "info@egebil.com.tr" at bounding box center [1010, 444] width 557 height 47
drag, startPoint x: 822, startPoint y: 499, endPoint x: 638, endPoint y: 514, distance: 184.6
click at [638, 513] on tr "MDA Minik Doktorlar Anaokulu minikdoktorlaranaokulu@gmail.com 0 0" at bounding box center [809, 490] width 1406 height 47
